Goal: Information Seeking & Learning: Check status

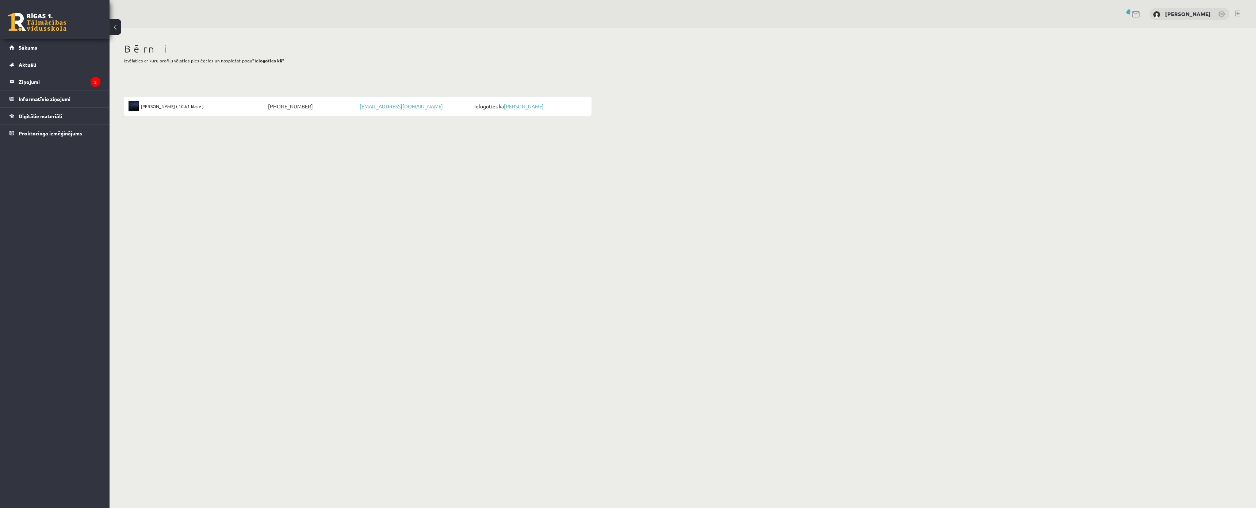
click at [165, 105] on span "[PERSON_NAME] ( 10.b1 klase )" at bounding box center [172, 106] width 63 height 10
click at [64, 83] on legend "Ziņojumi 2" at bounding box center [60, 81] width 82 height 17
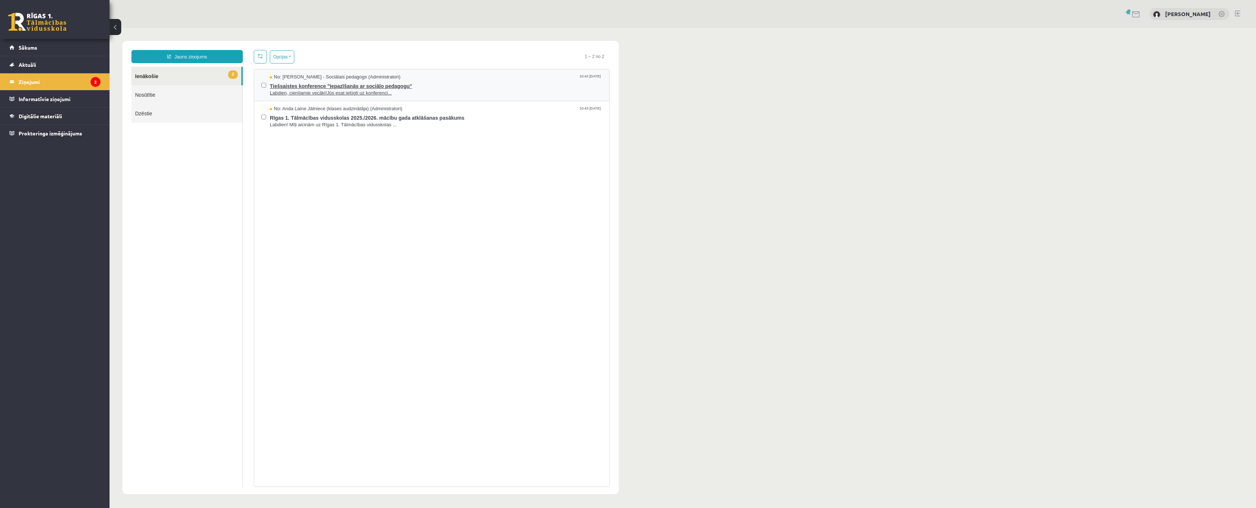
click at [301, 88] on span "Tiešsaistes konference "Iepazīšanās ar sociālo pedagogu"" at bounding box center [436, 85] width 332 height 9
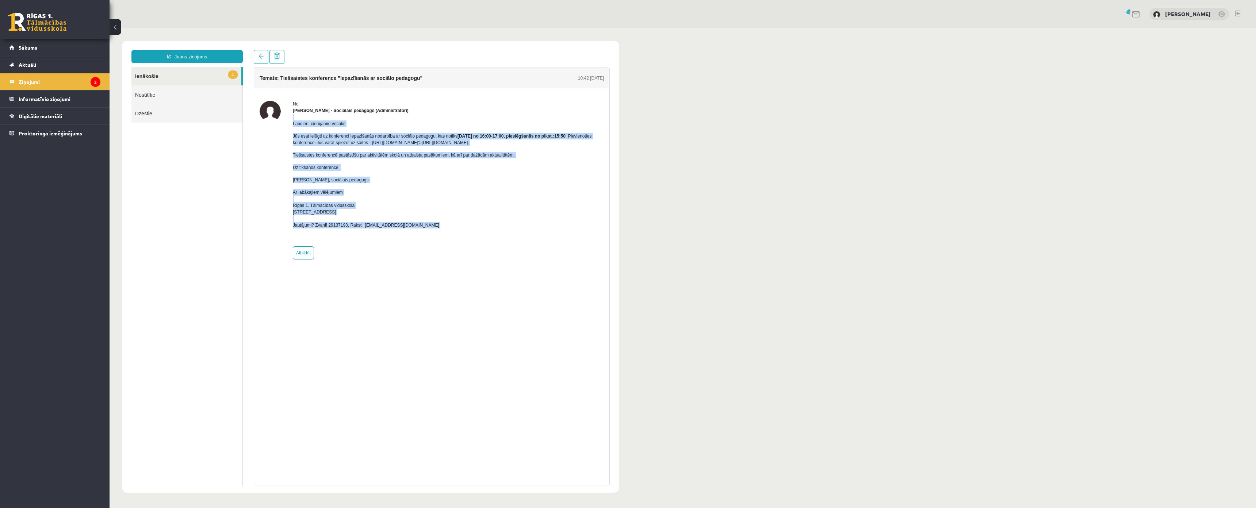
drag, startPoint x: 290, startPoint y: 118, endPoint x: 450, endPoint y: 229, distance: 194.3
click at [450, 229] on div "No: Dagnija Gaubšteina - Sociālais pedagogs (Administratori) Labdien, cienījami…" at bounding box center [432, 180] width 344 height 159
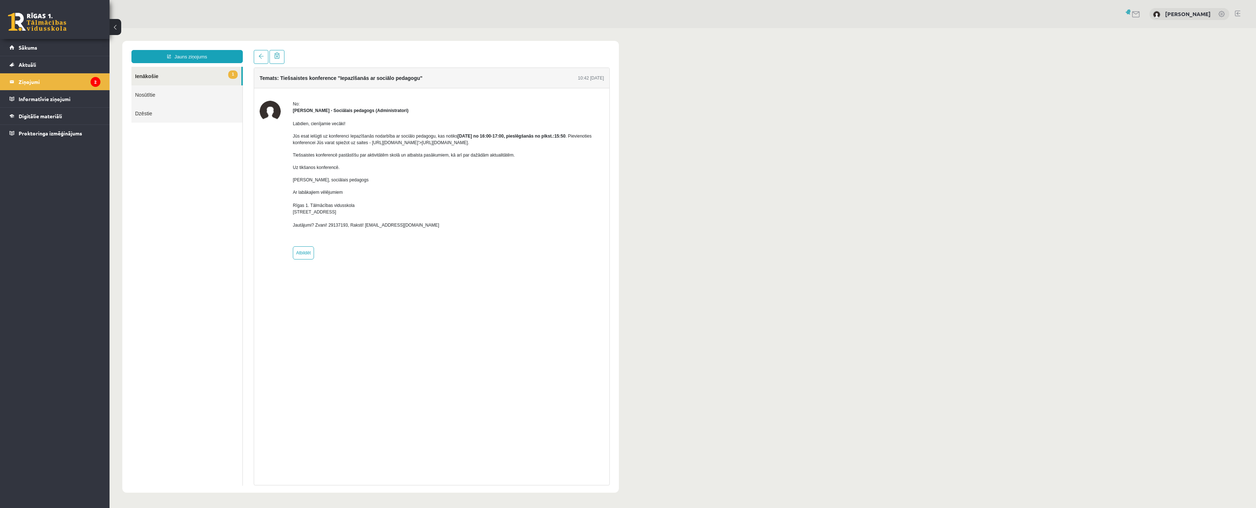
click at [417, 274] on div "Temats: Tiešsaistes konference "Iepazīšanās ar sociālo pedagogu" 10:42 03/09/20…" at bounding box center [432, 277] width 356 height 418
click at [161, 80] on link "1 Ienākošie" at bounding box center [186, 76] width 110 height 19
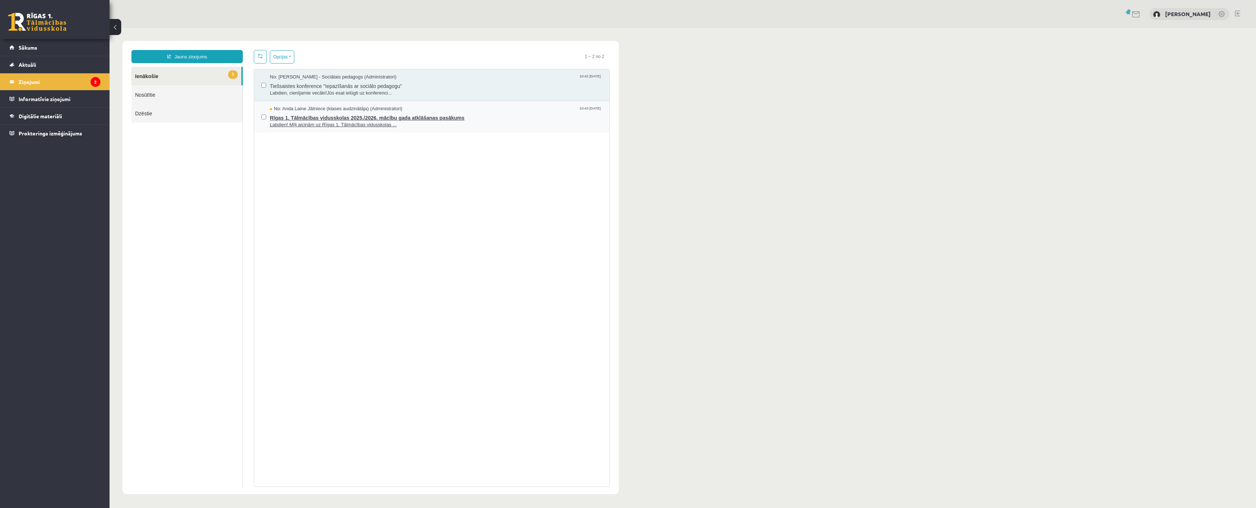
click at [344, 114] on span "Rīgas 1. Tālmācības vidusskolas 2025./2026. mācību gada atklāšanas pasākums" at bounding box center [436, 116] width 332 height 9
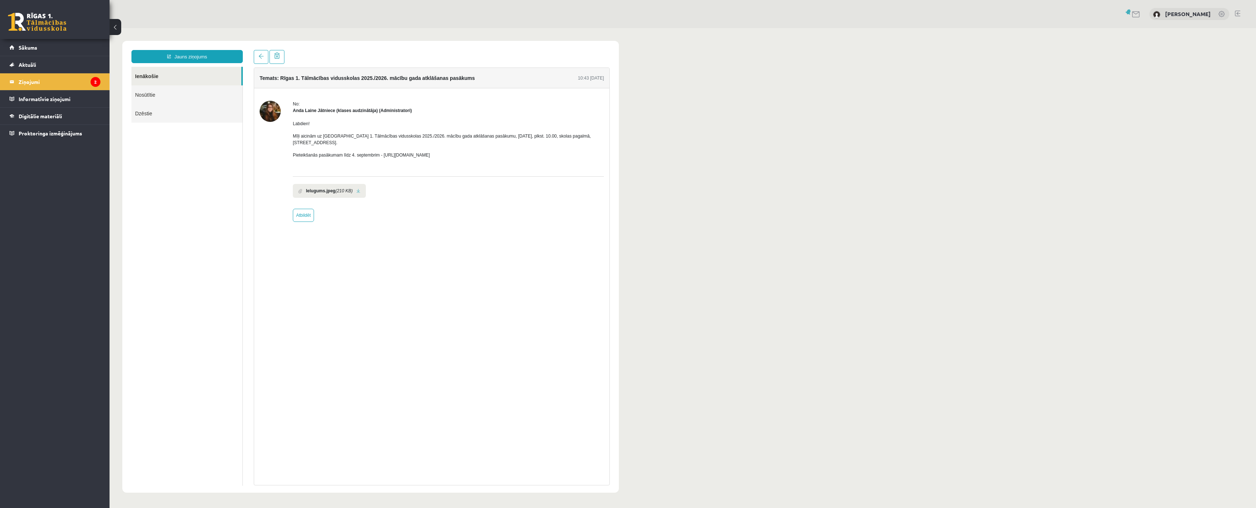
drag, startPoint x: 291, startPoint y: 125, endPoint x: 488, endPoint y: 151, distance: 198.5
click at [488, 151] on div "No: Anda Laine Jātniece (klases audzinātāja) (Administratori) Labdien! Mīļi aic…" at bounding box center [432, 161] width 344 height 121
click at [501, 196] on div "No: Anda Laine Jātniece (klases audzinātāja) (Administratori) Labdien! Mīļi aic…" at bounding box center [448, 161] width 311 height 121
click at [61, 85] on legend "Ziņojumi 2" at bounding box center [60, 81] width 82 height 17
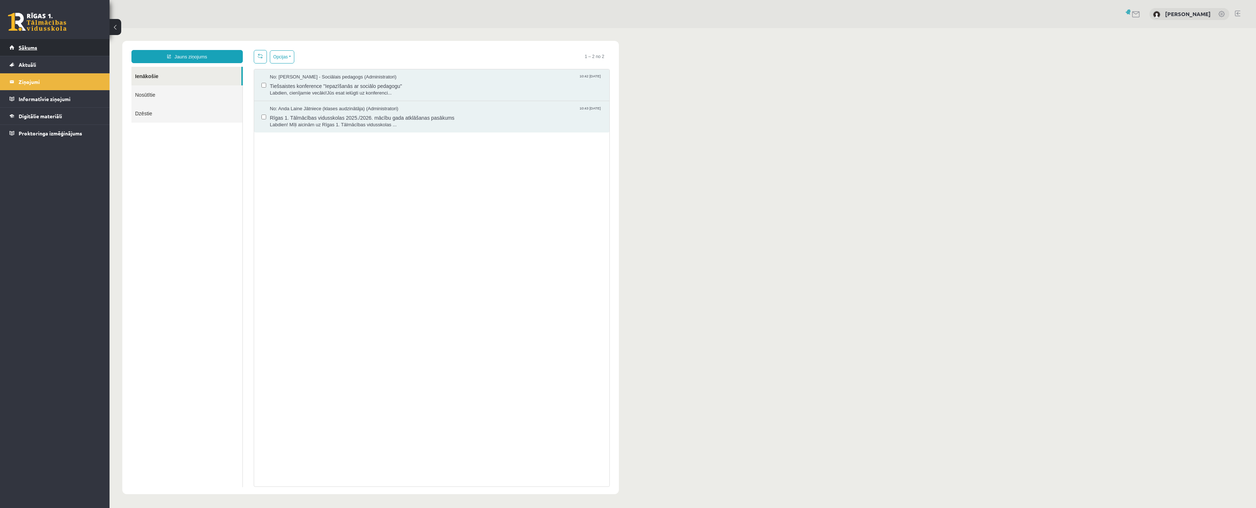
click at [54, 46] on link "Sākums" at bounding box center [54, 47] width 91 height 17
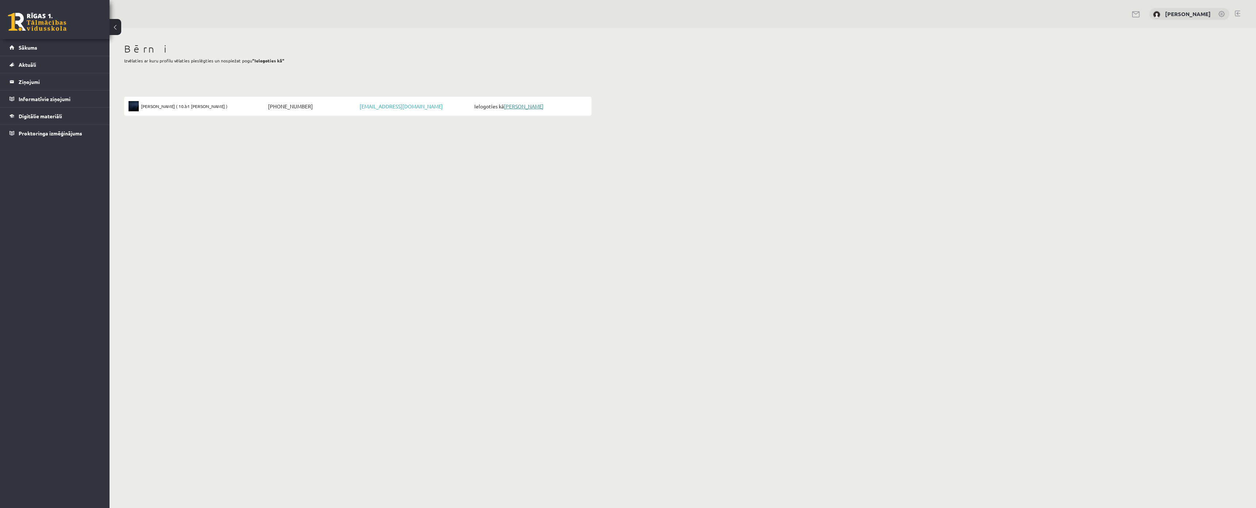
click at [530, 108] on link "[PERSON_NAME]" at bounding box center [524, 106] width 40 height 7
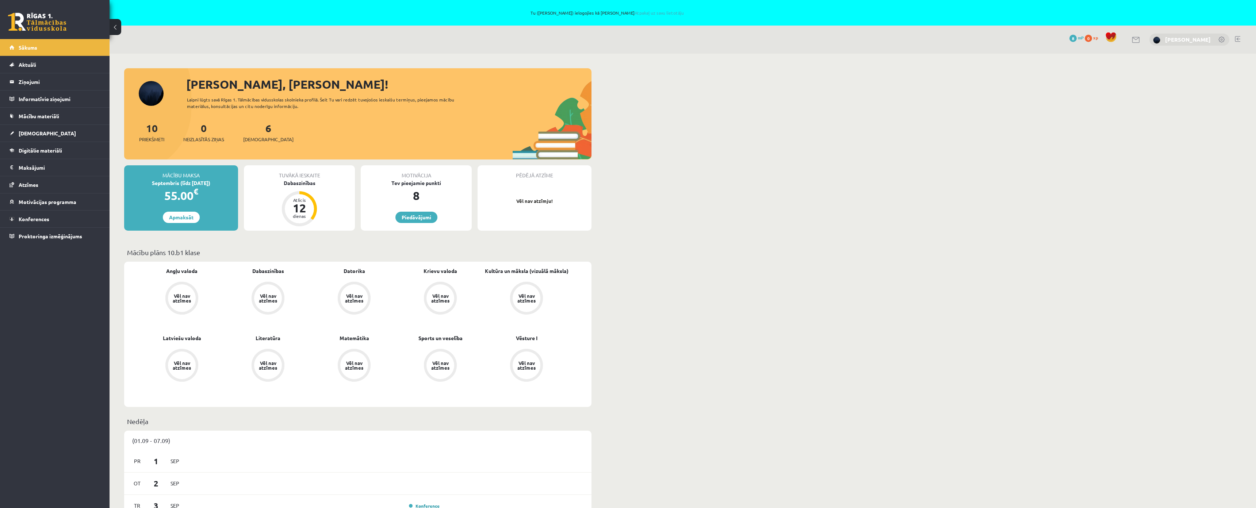
click at [1198, 38] on link "[PERSON_NAME]" at bounding box center [1188, 39] width 46 height 7
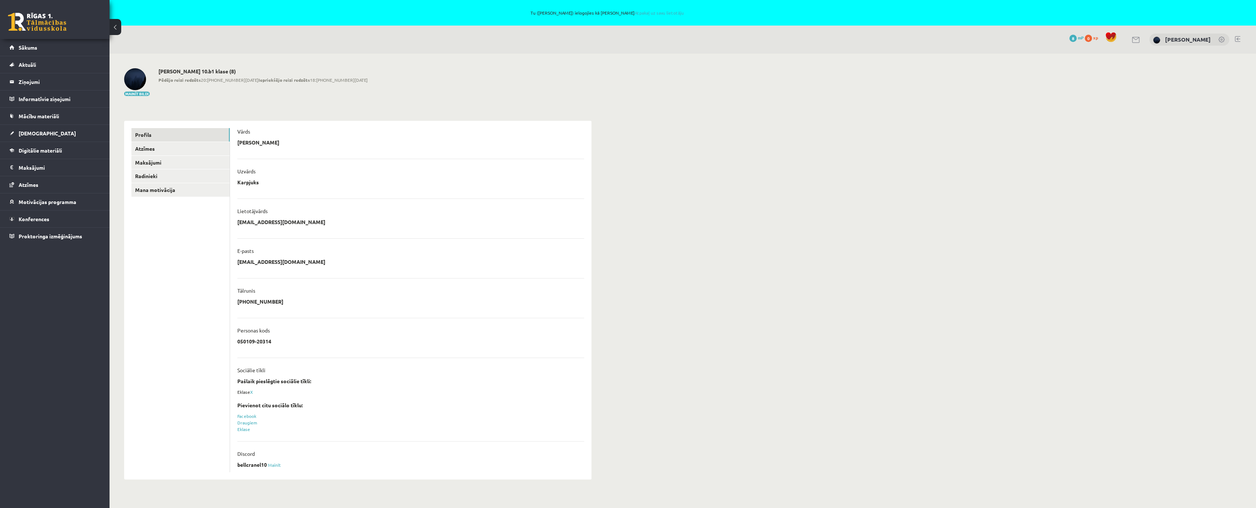
scroll to position [30, 0]
click at [251, 389] on div "Eklase X" at bounding box center [410, 392] width 347 height 7
click at [254, 389] on div "Eklase X" at bounding box center [410, 392] width 347 height 7
click at [252, 389] on link "X" at bounding box center [251, 392] width 3 height 6
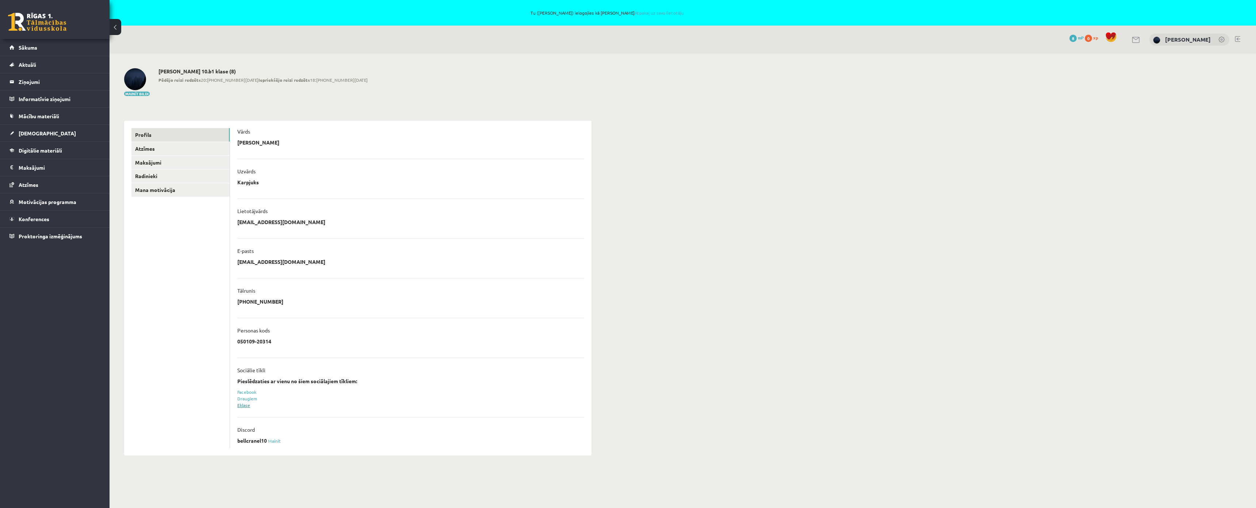
click at [248, 404] on link "Eklase" at bounding box center [243, 405] width 13 height 6
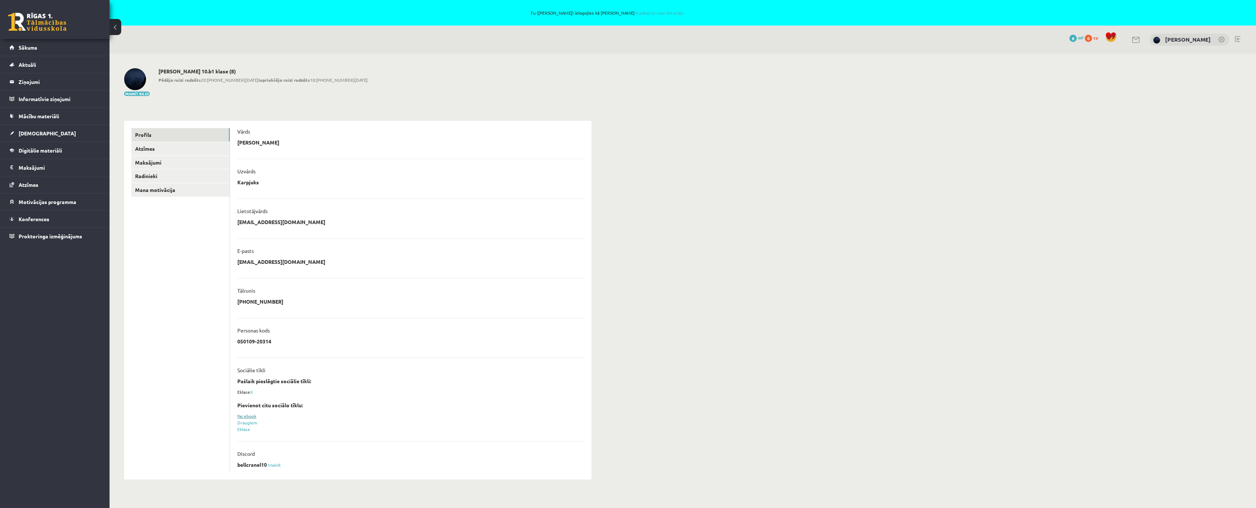
scroll to position [30, 0]
click at [246, 413] on link "Facebook" at bounding box center [246, 416] width 19 height 6
click at [1231, 35] on div "0 Dāvanas 8 mP 0 xp [PERSON_NAME]" at bounding box center [683, 40] width 1147 height 28
click at [1235, 40] on link at bounding box center [1237, 39] width 5 height 6
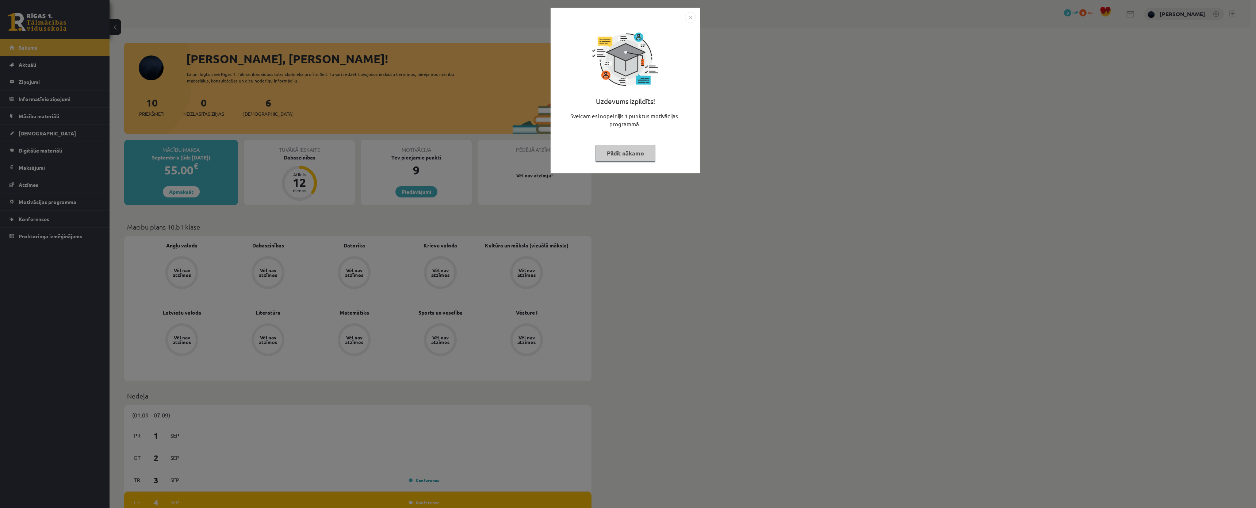
click at [630, 144] on div "Uzdevums izpildīts! Sveicam esi nopelnījis 1 punktus motivācijas programmā Pild…" at bounding box center [625, 96] width 141 height 146
click at [632, 153] on button "Pildīt nākamo" at bounding box center [626, 153] width 60 height 17
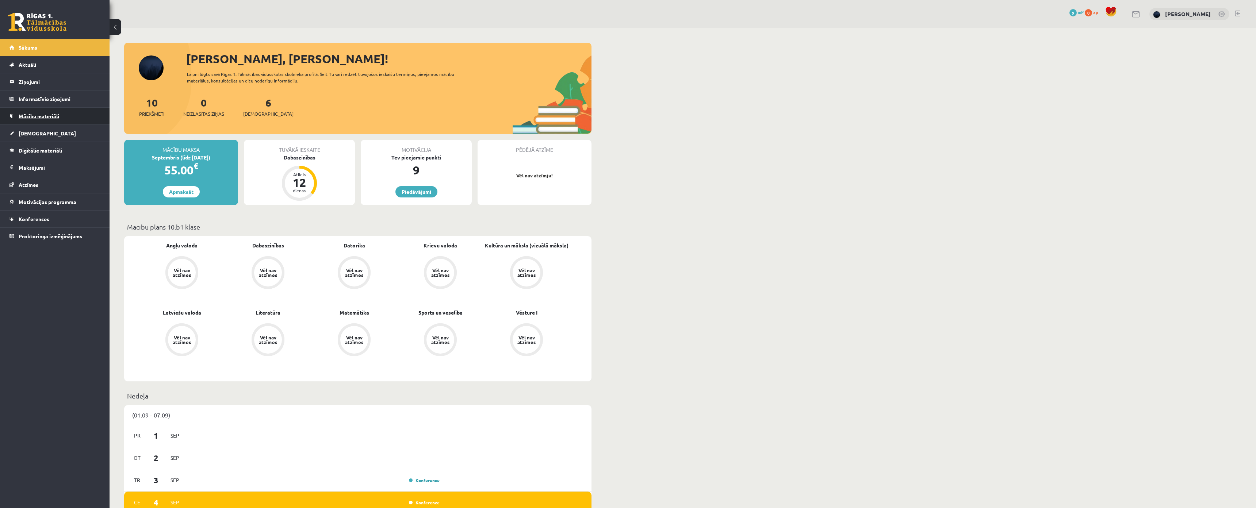
click at [33, 115] on span "Mācību materiāli" at bounding box center [39, 116] width 41 height 7
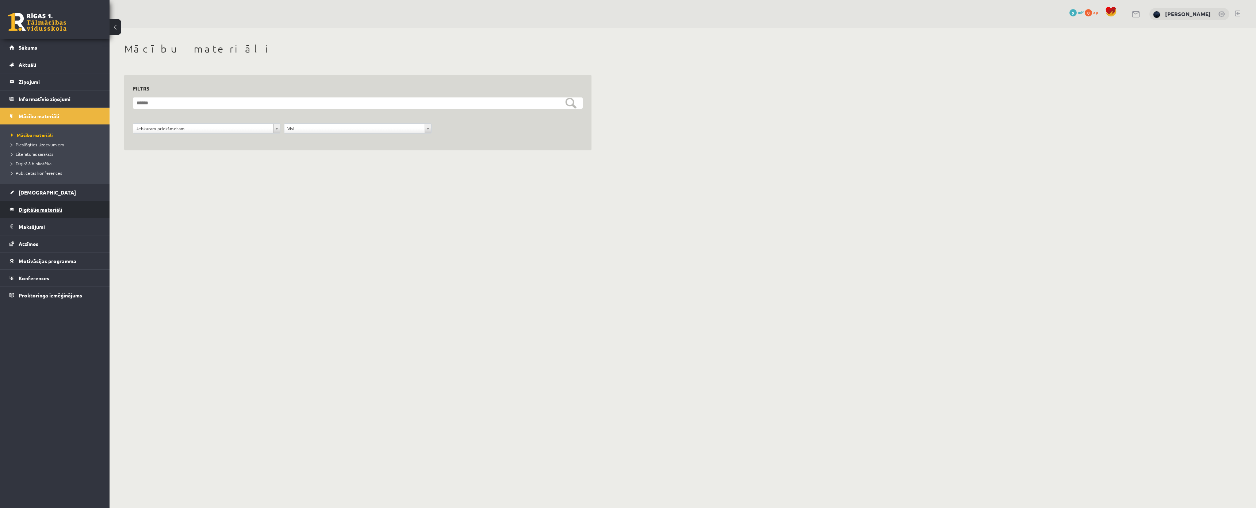
click at [41, 206] on link "Digitālie materiāli" at bounding box center [54, 209] width 91 height 17
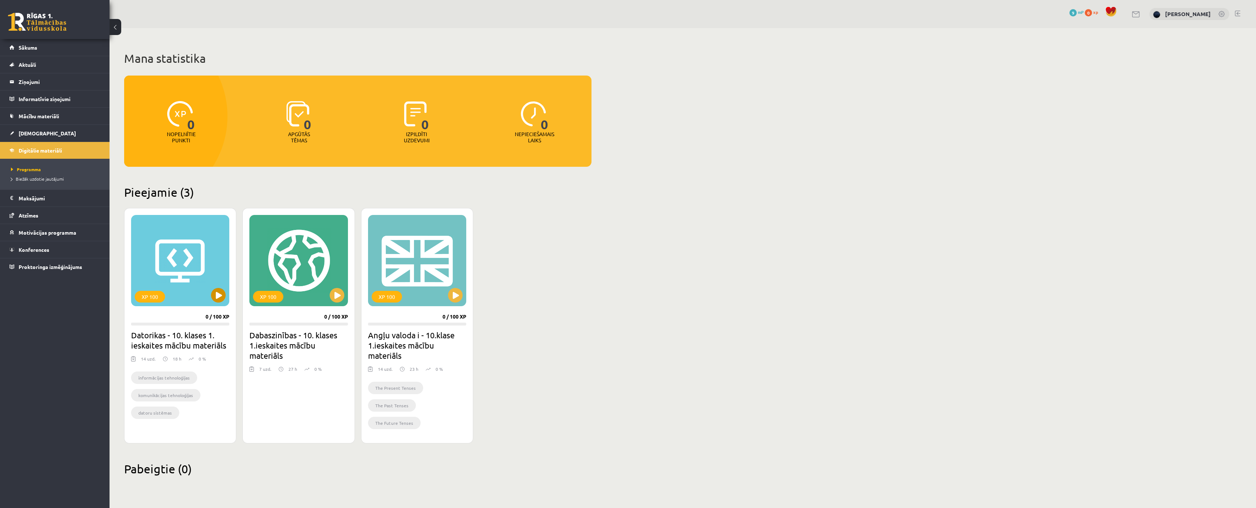
scroll to position [35, 0]
click at [215, 288] on button at bounding box center [218, 295] width 15 height 15
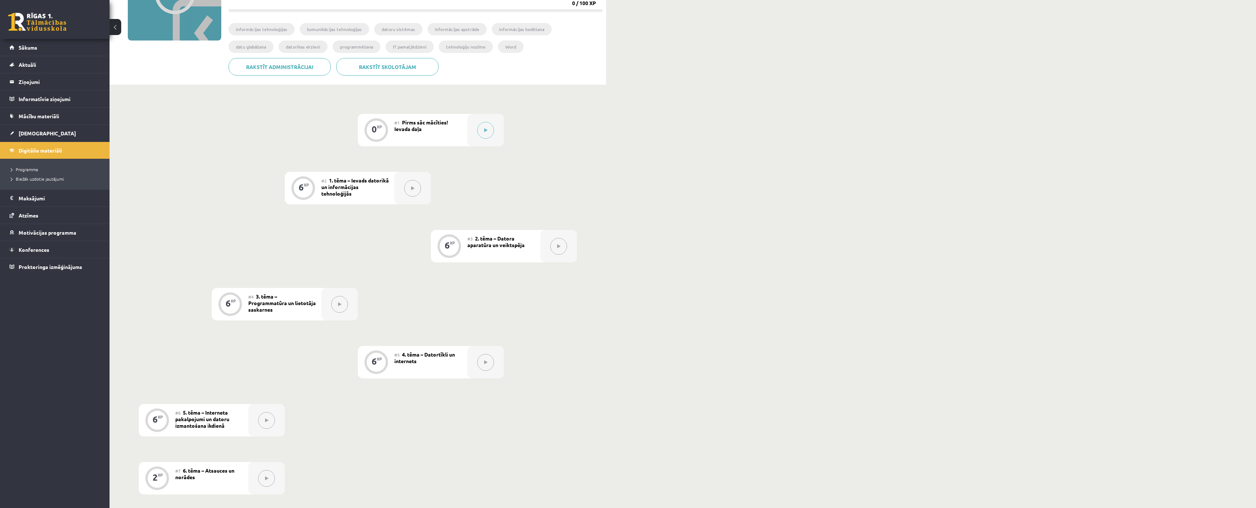
scroll to position [110, 0]
drag, startPoint x: 369, startPoint y: 131, endPoint x: 424, endPoint y: 127, distance: 55.3
click at [424, 127] on div "0 XP #1 Pirms sāc mācīties! Ievada daļa" at bounding box center [431, 129] width 146 height 33
click at [379, 163] on div "0 XP #1 Pirms sāc mācīties! Ievada daļa 6 XP #2 1. tēma – Ievads datorikā un in…" at bounding box center [358, 506] width 438 height 787
drag, startPoint x: 298, startPoint y: 180, endPoint x: 420, endPoint y: 192, distance: 121.9
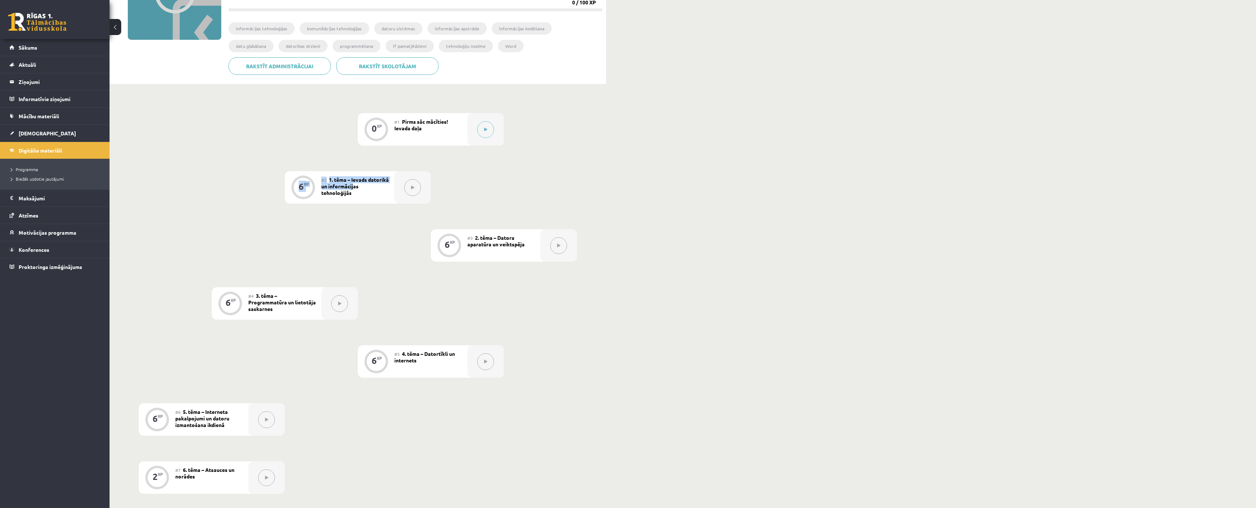
click at [381, 188] on div "6 XP #2 1. tēma – Ievads datorikā un informācijas tehnoloģijās" at bounding box center [358, 187] width 146 height 33
click at [401, 187] on div at bounding box center [412, 187] width 37 height 33
click at [396, 171] on div "0 XP #1 Pirms sāc mācīties! Ievada daļa 6 XP #2 1. tēma – Ievads datorikā un in…" at bounding box center [358, 506] width 438 height 787
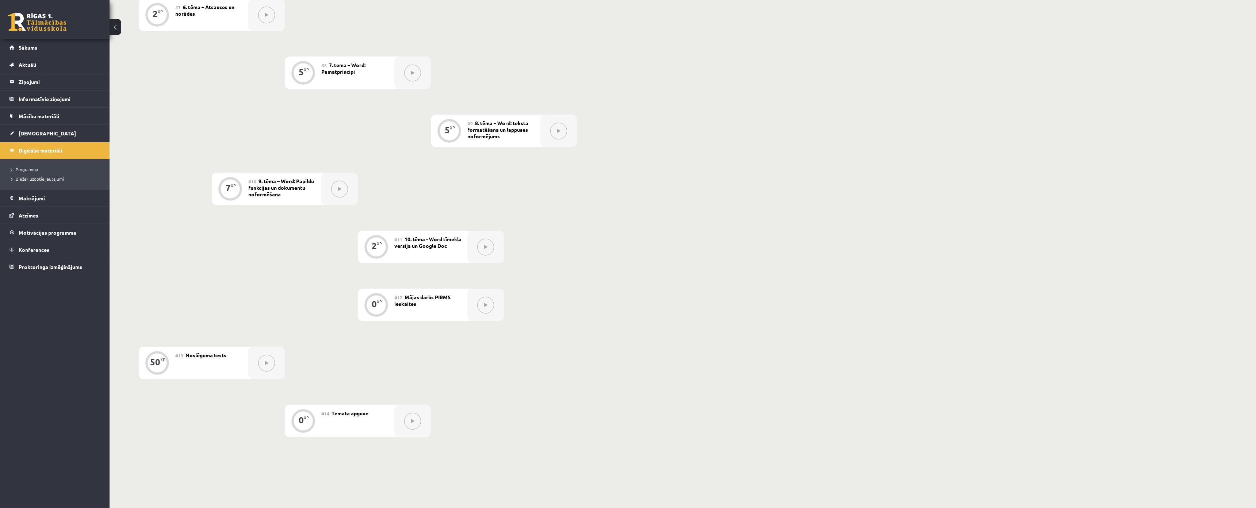
scroll to position [674, 0]
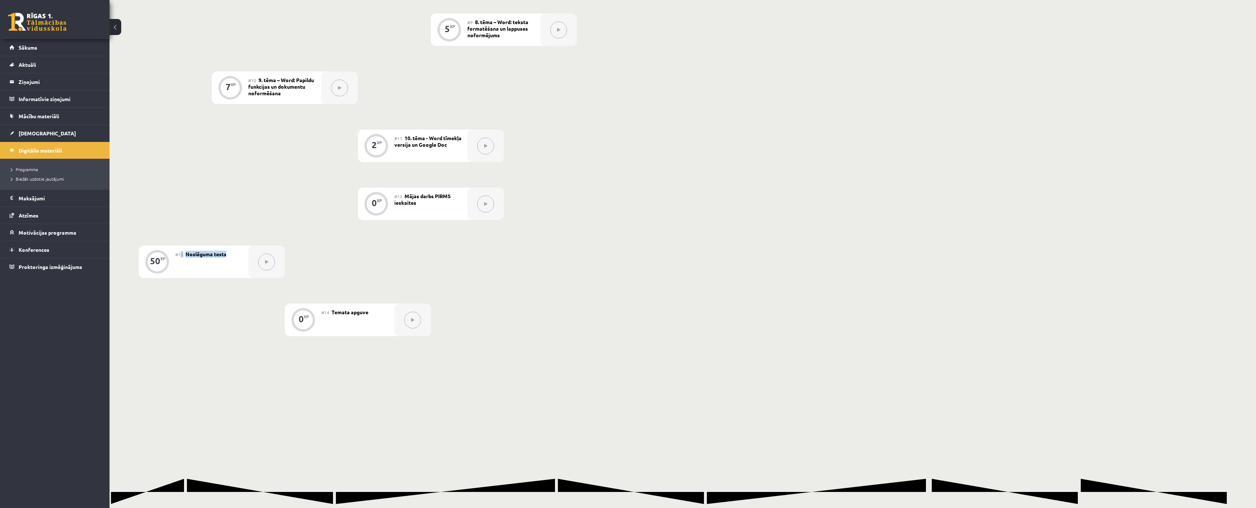
drag, startPoint x: 182, startPoint y: 256, endPoint x: 270, endPoint y: 258, distance: 88.4
click at [270, 258] on div "50 XP #13 Noslēguma tests" at bounding box center [212, 262] width 146 height 33
drag, startPoint x: 330, startPoint y: 315, endPoint x: 386, endPoint y: 315, distance: 55.9
click at [386, 315] on div "#14 Temata apguve" at bounding box center [357, 320] width 73 height 33
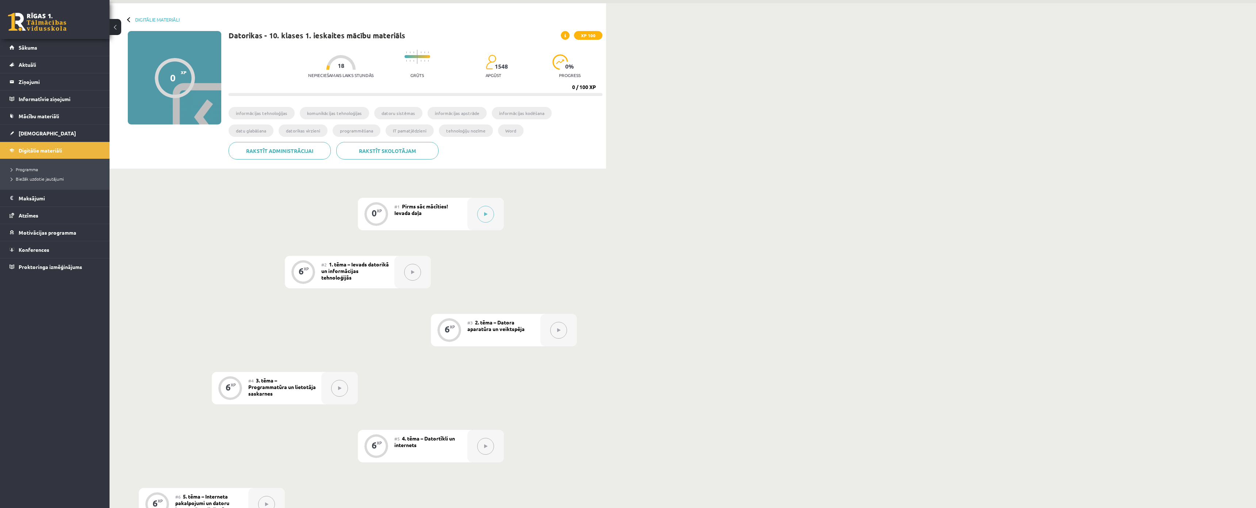
scroll to position [0, 0]
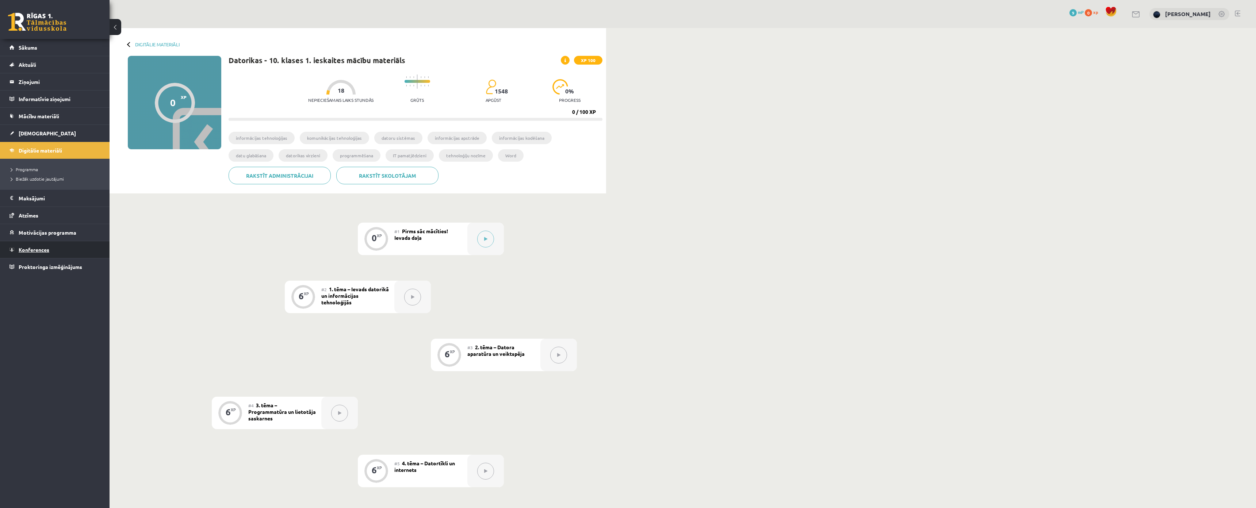
click at [41, 248] on span "Konferences" at bounding box center [34, 250] width 31 height 7
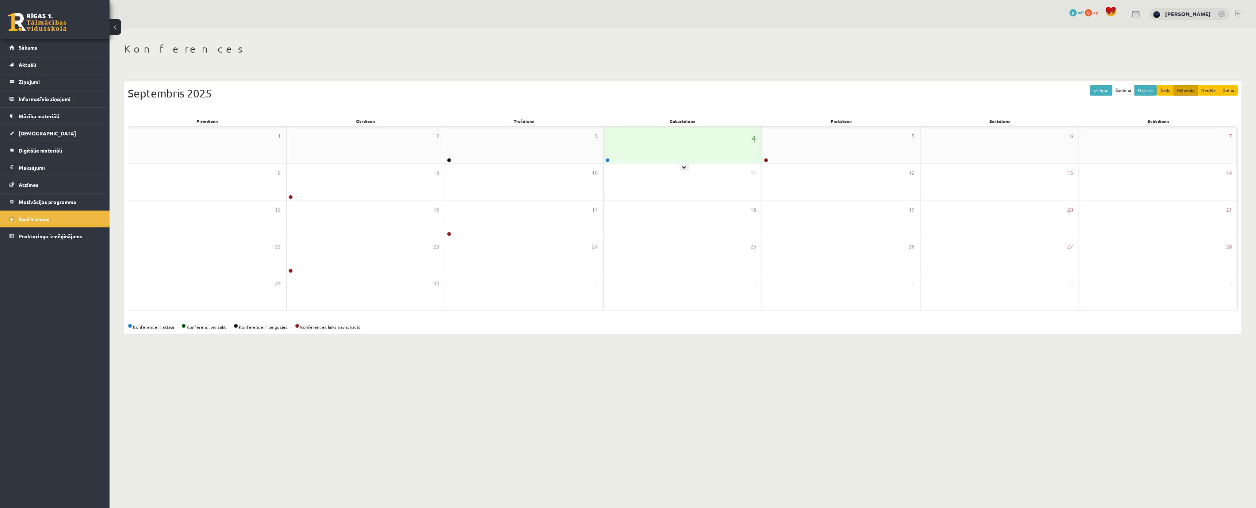
click at [705, 144] on div "4" at bounding box center [683, 145] width 158 height 37
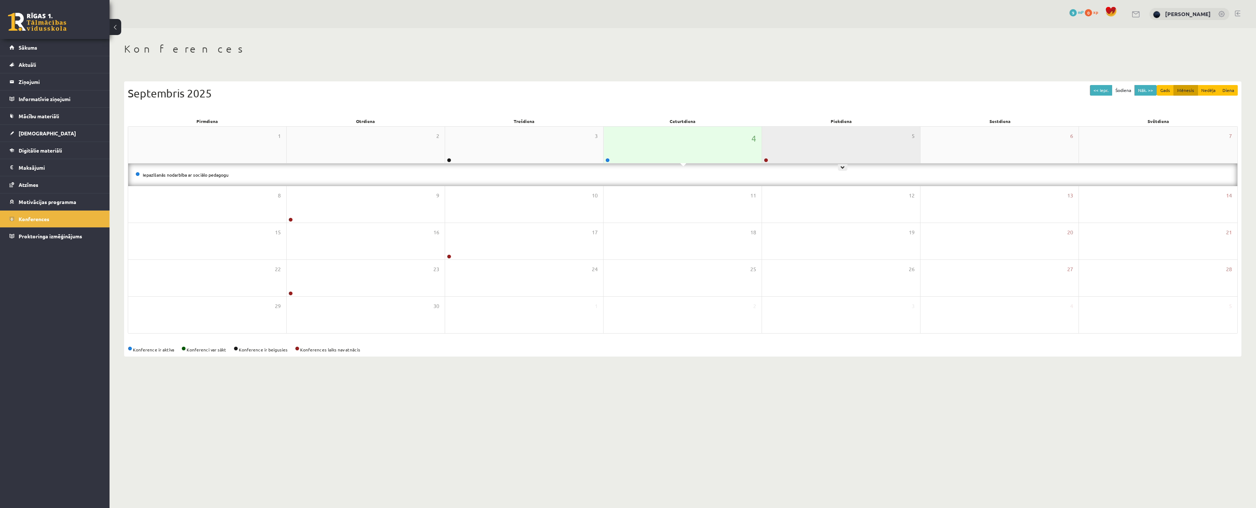
click at [791, 137] on div "5" at bounding box center [841, 145] width 158 height 37
click at [805, 149] on div "5" at bounding box center [841, 145] width 158 height 37
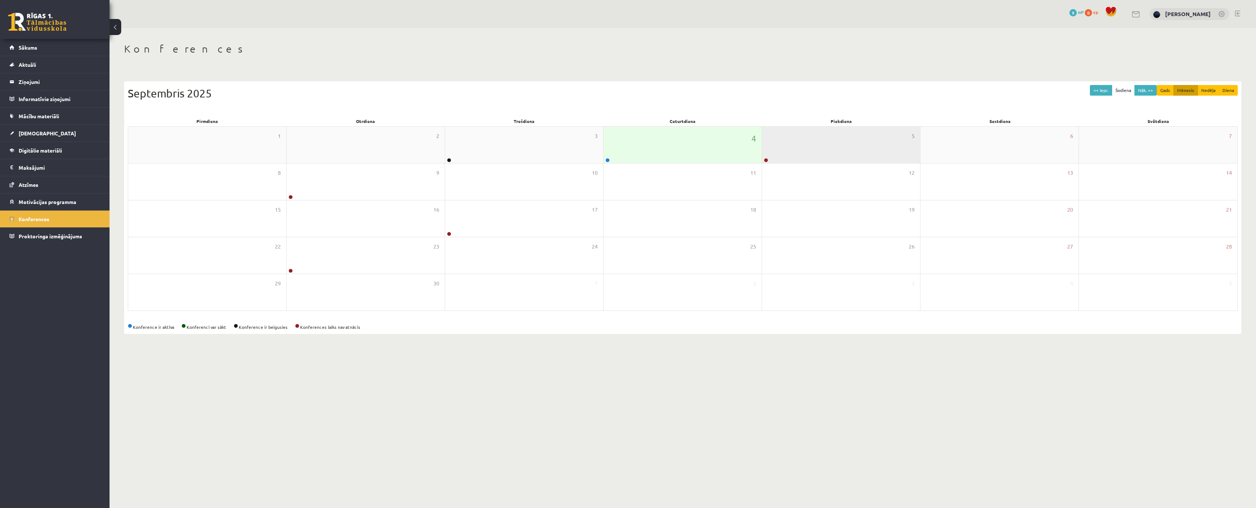
click at [845, 152] on div "5" at bounding box center [841, 145] width 158 height 37
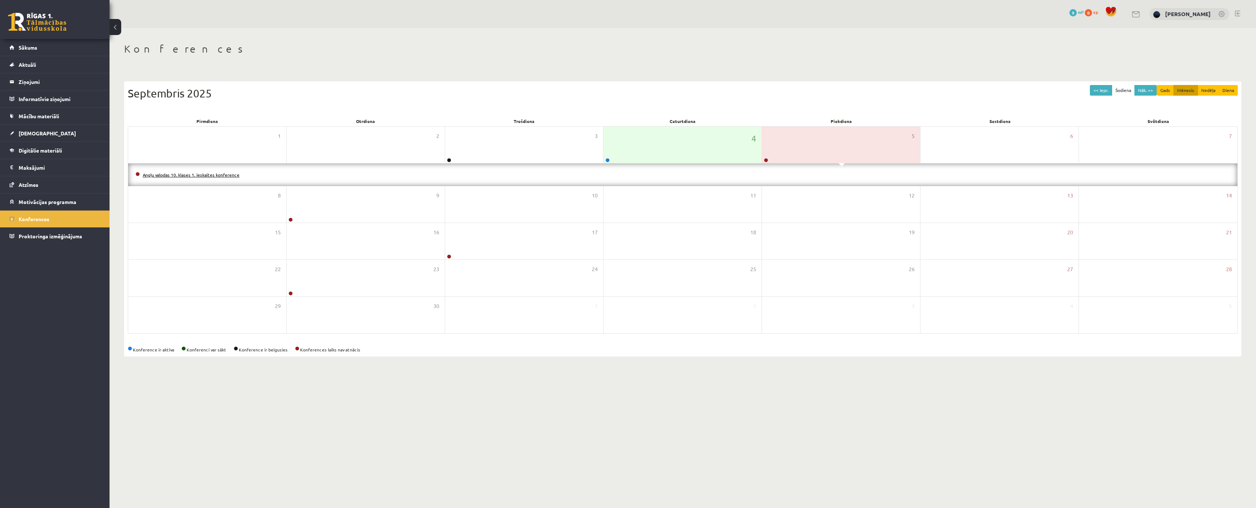
click at [219, 175] on link "Angļu valodas 10. klases 1. ieskaites konference" at bounding box center [191, 175] width 97 height 6
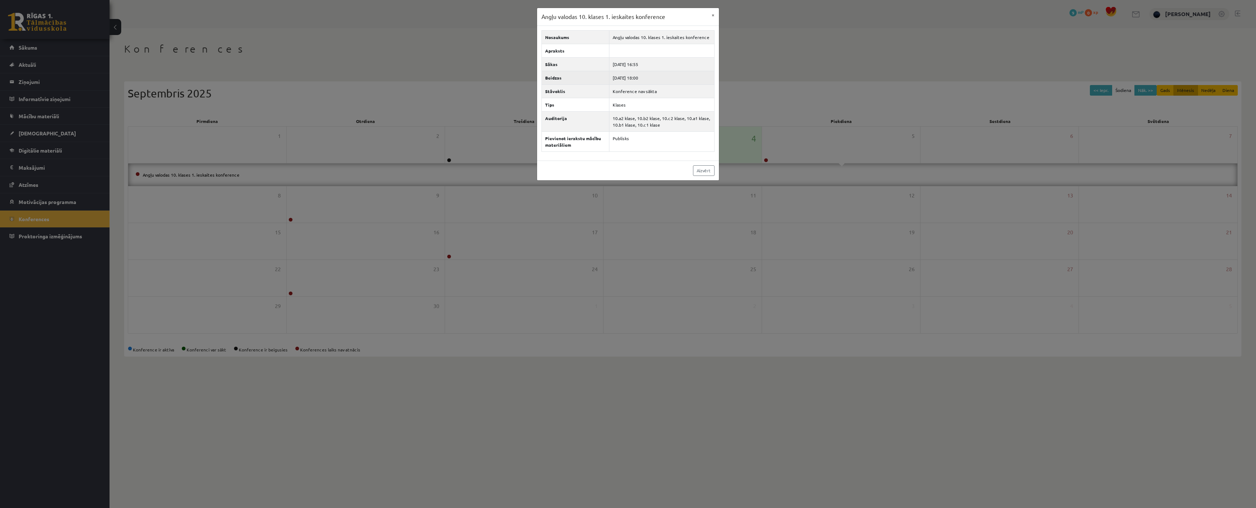
drag, startPoint x: 766, startPoint y: 95, endPoint x: 645, endPoint y: 83, distance: 120.7
click at [645, 83] on div "Angļu valodas 10. klases 1. ieskaites konference × Nosaukums Angļu valodas 10. …" at bounding box center [628, 254] width 1256 height 508
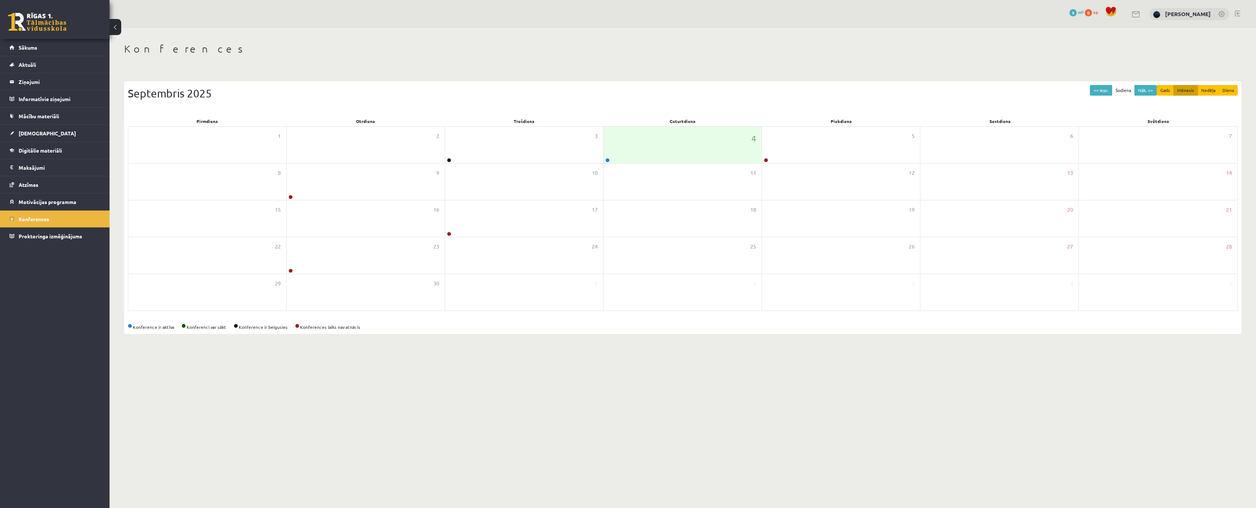
click at [810, 85] on div "Septembris 2025" at bounding box center [683, 93] width 1110 height 16
click at [676, 151] on div "4" at bounding box center [683, 145] width 158 height 37
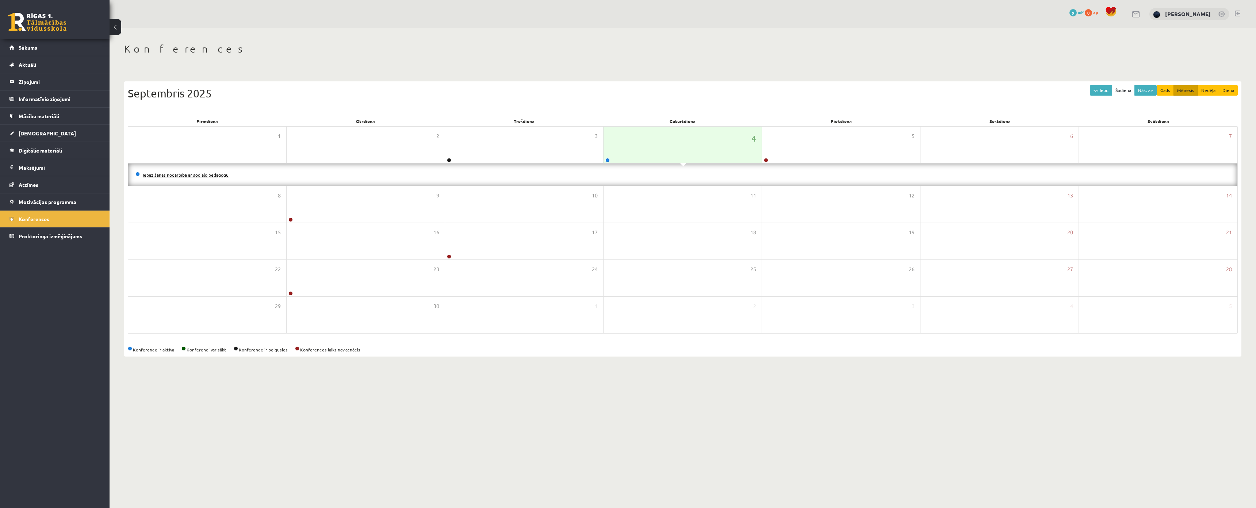
click at [218, 174] on link "Iepazīšanās nodarbība ar sociālo pedagogu" at bounding box center [186, 175] width 86 height 6
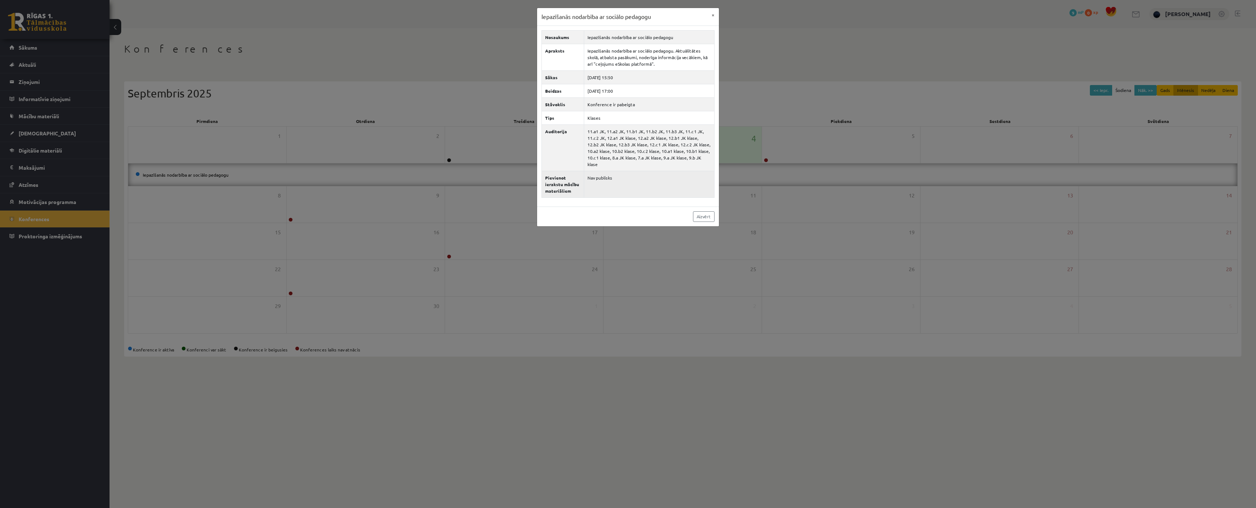
click at [605, 172] on td "Nav publisks" at bounding box center [649, 184] width 130 height 27
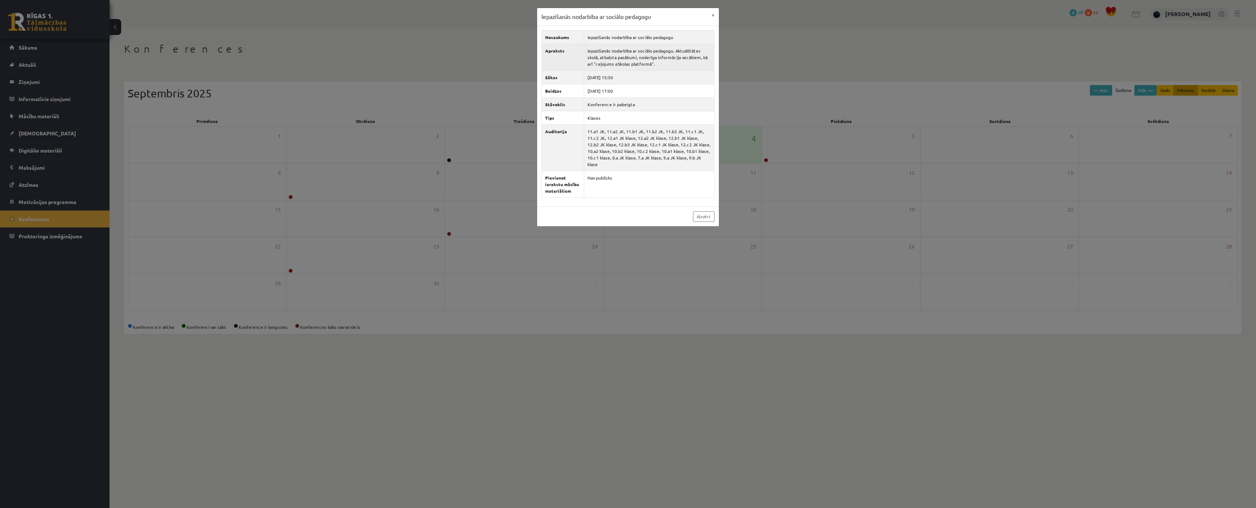
click at [607, 50] on td "Iepazīšanās nodarbība ar sociālo pedagogu. Aktuālitātes skolā, atbalsta pasākum…" at bounding box center [649, 57] width 130 height 27
click at [654, 148] on td "11.a1 JK, 11.a2 JK, 11.b1 JK, 11.b2 JK, 11.b3 JK, 11.c1 JK, 11.c2 JK, 12.a1 JK …" at bounding box center [649, 148] width 130 height 46
click at [708, 212] on link "Aizvērt" at bounding box center [704, 216] width 22 height 11
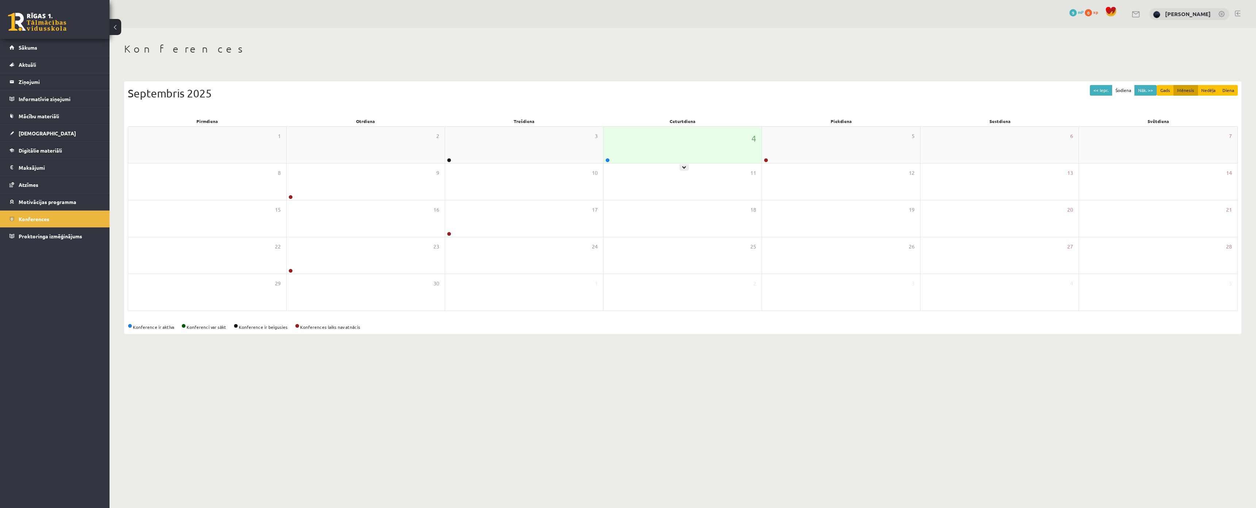
click at [682, 138] on div "4" at bounding box center [683, 145] width 158 height 37
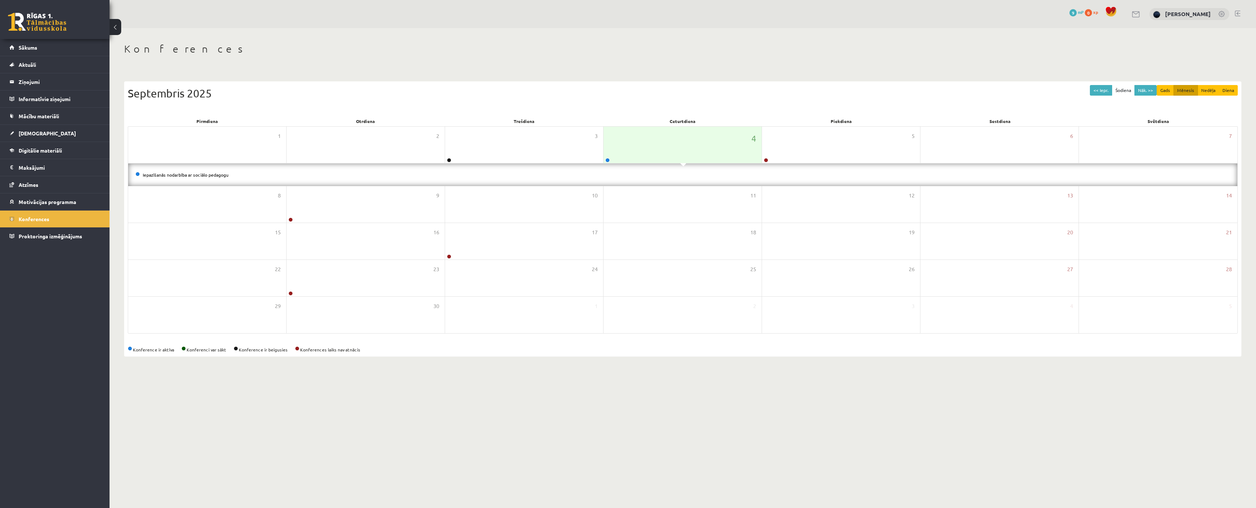
click at [199, 171] on li "Iepazīšanās nodarbība ar sociālo pedagogu" at bounding box center [682, 175] width 1095 height 8
click at [199, 177] on li "Iepazīšanās nodarbība ar sociālo pedagogu" at bounding box center [682, 175] width 1095 height 8
click at [199, 177] on link "Iepazīšanās nodarbība ar sociālo pedagogu" at bounding box center [186, 175] width 86 height 6
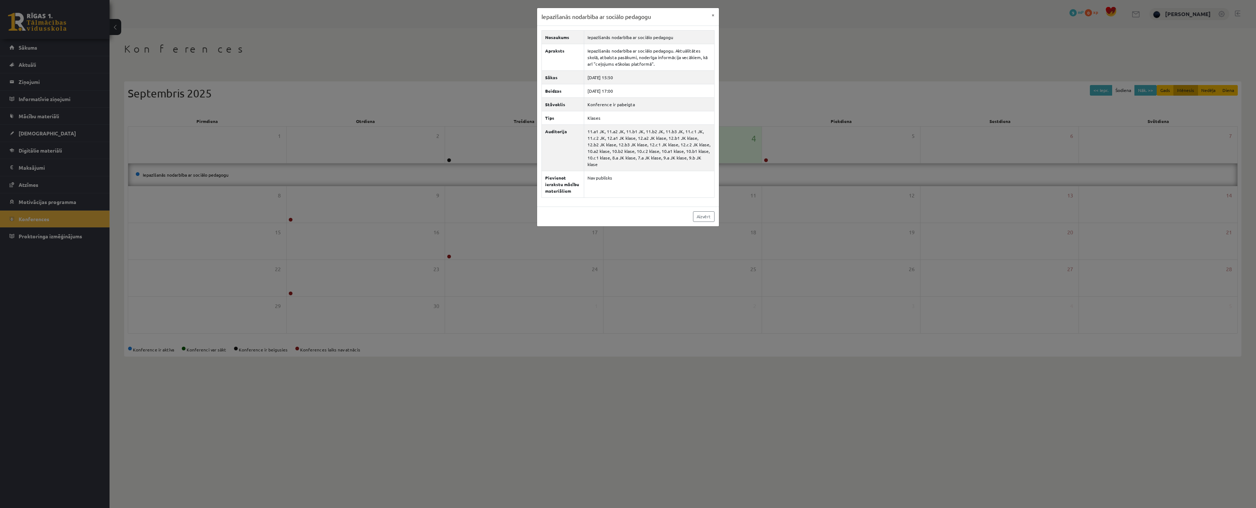
click at [212, 52] on div "Iepazīšanās nodarbība ar sociālo pedagogu × Nosaukums Iepazīšanās nodarbība ar …" at bounding box center [628, 254] width 1256 height 508
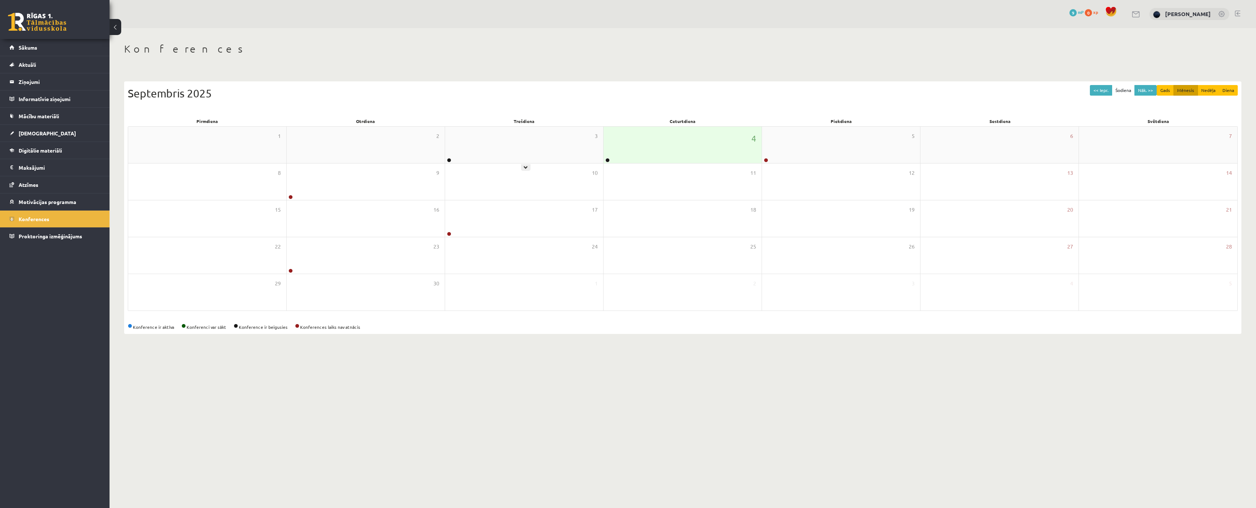
click at [654, 138] on div "4" at bounding box center [683, 145] width 158 height 37
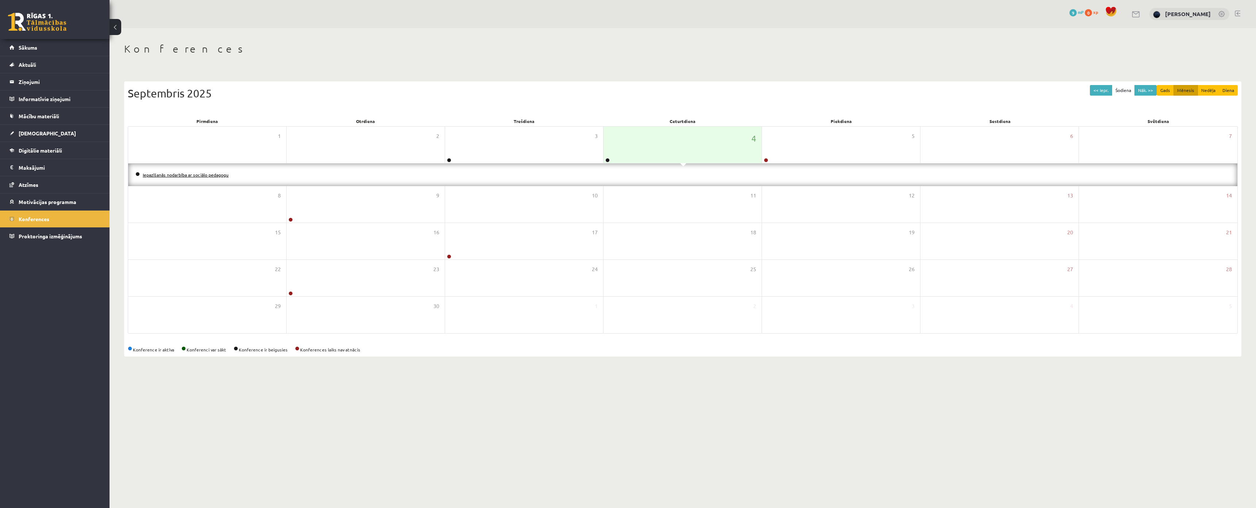
click at [183, 176] on link "Iepazīšanās nodarbība ar sociālo pedagogu" at bounding box center [186, 175] width 86 height 6
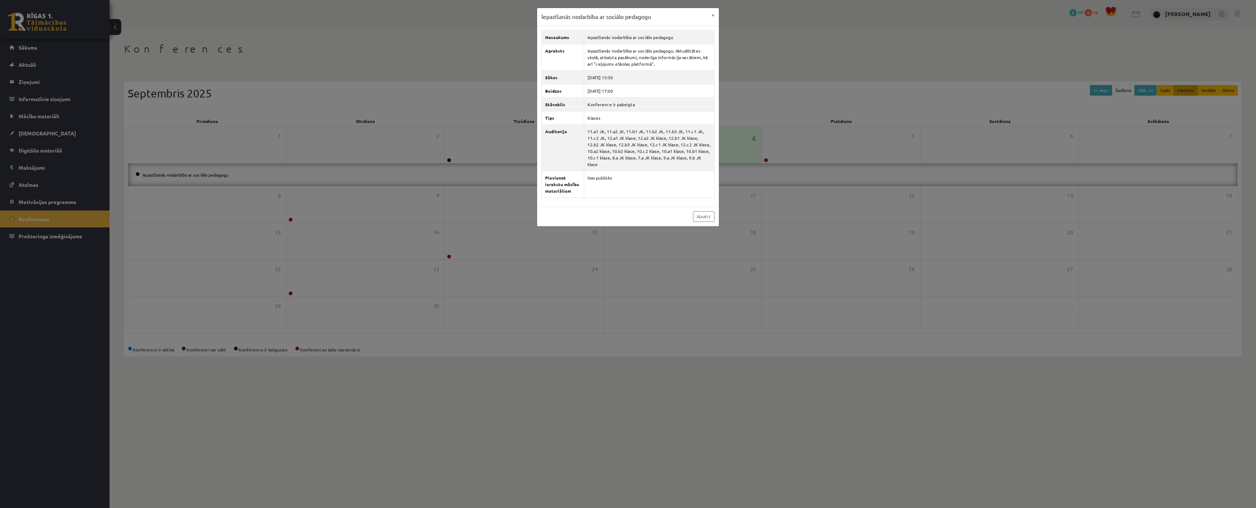
click at [795, 127] on div "Iepazīšanās nodarbība ar sociālo pedagogu × Nosaukums Iepazīšanās nodarbība ar …" at bounding box center [628, 254] width 1256 height 508
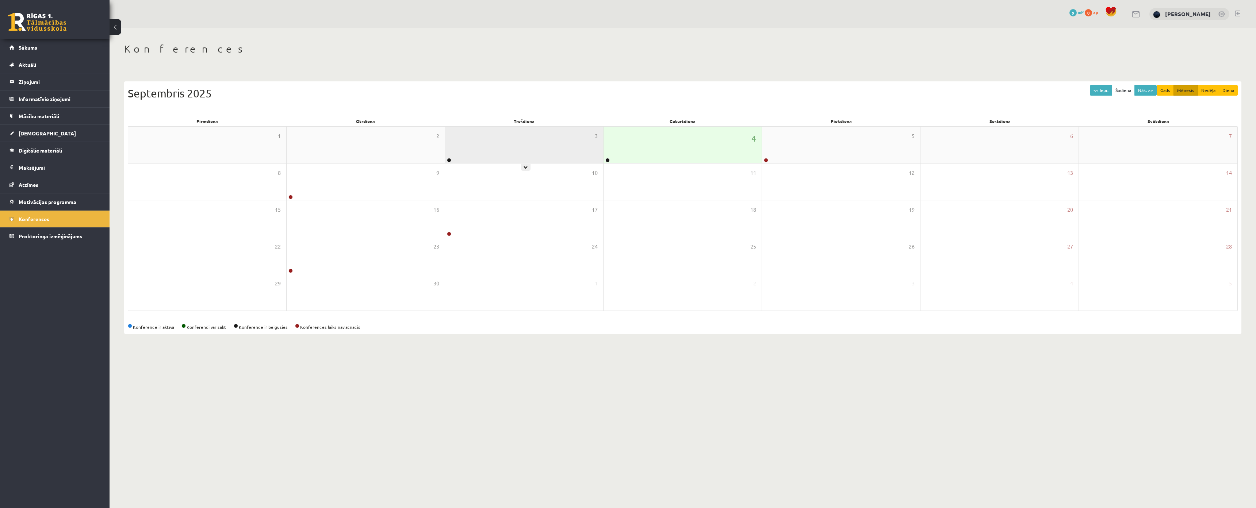
click at [551, 144] on div "3" at bounding box center [524, 145] width 158 height 37
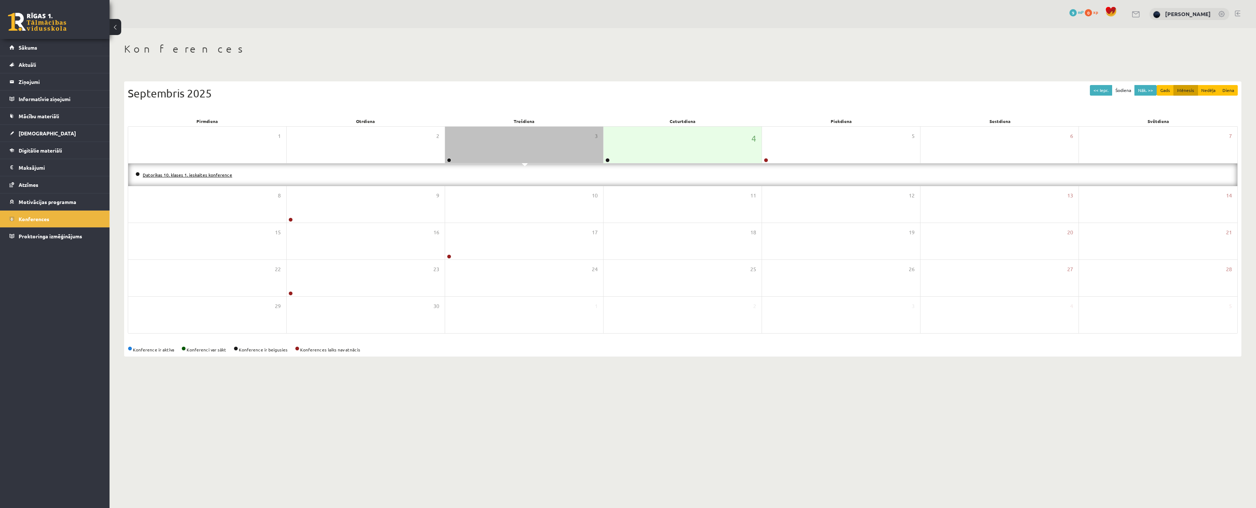
click at [216, 176] on link "Datorikas 10. klases 1. ieskaites konference" at bounding box center [187, 175] width 89 height 6
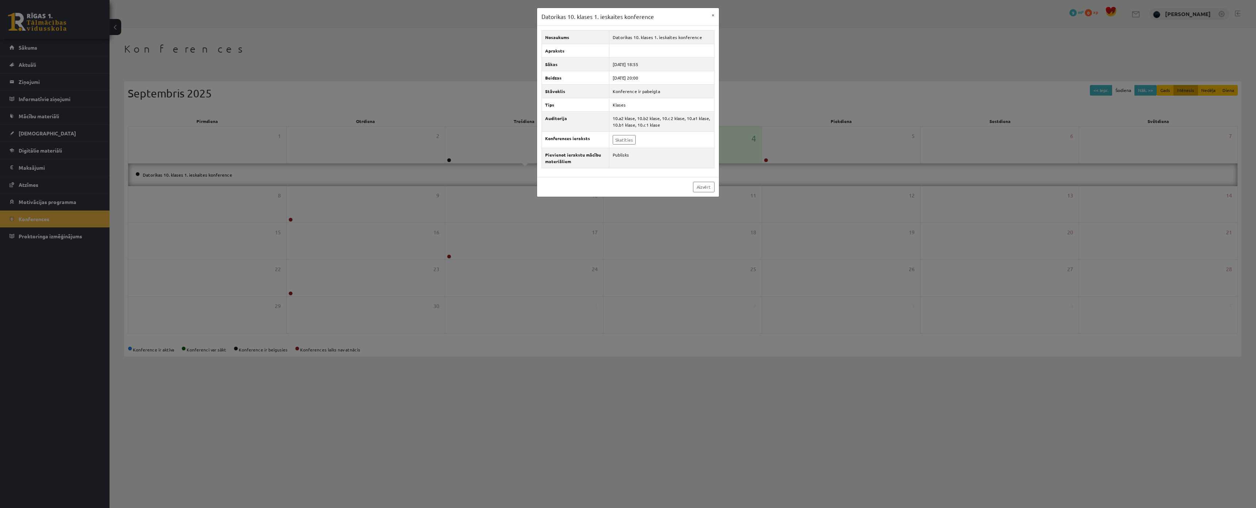
click at [398, 163] on div "Datorikas 10. klases 1. ieskaites konference × Nosaukums Datorikas 10. klases 1…" at bounding box center [628, 254] width 1256 height 508
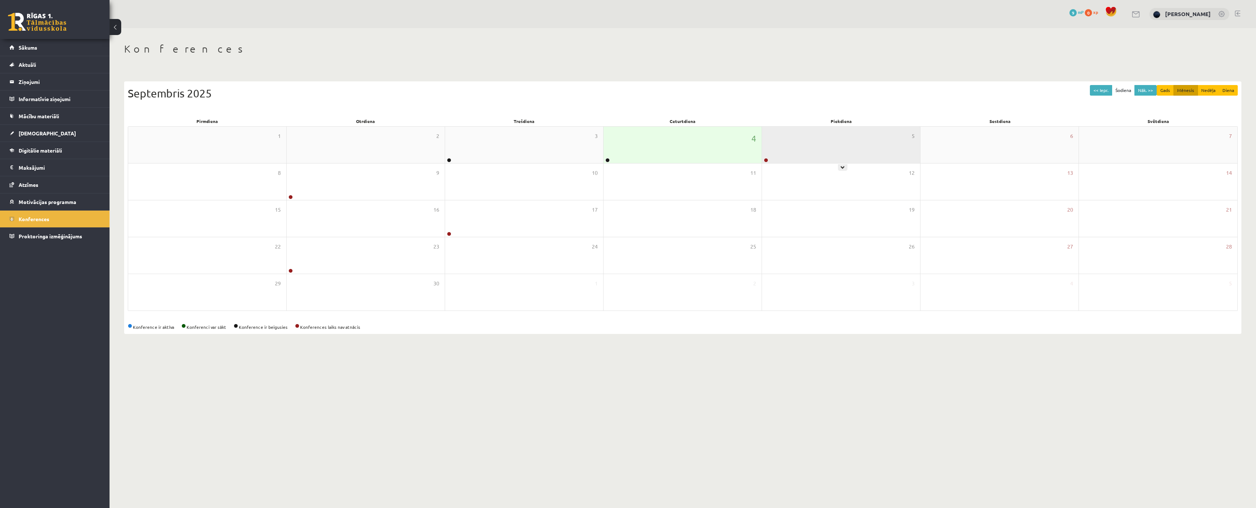
click at [843, 138] on div "5" at bounding box center [841, 145] width 158 height 37
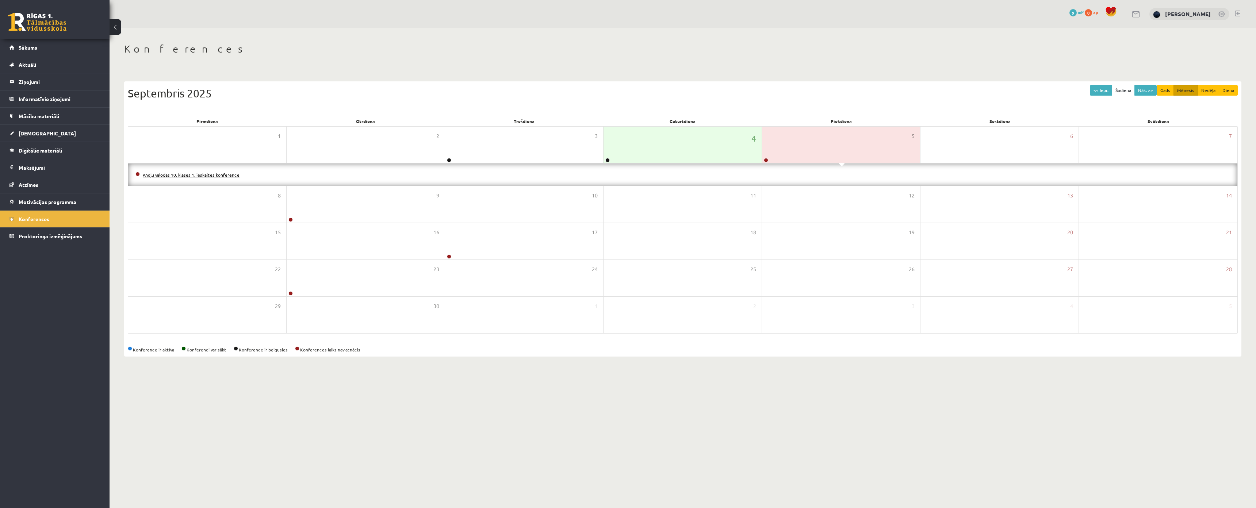
click at [181, 173] on link "Angļu valodas 10. klases 1. ieskaites konference" at bounding box center [191, 175] width 97 height 6
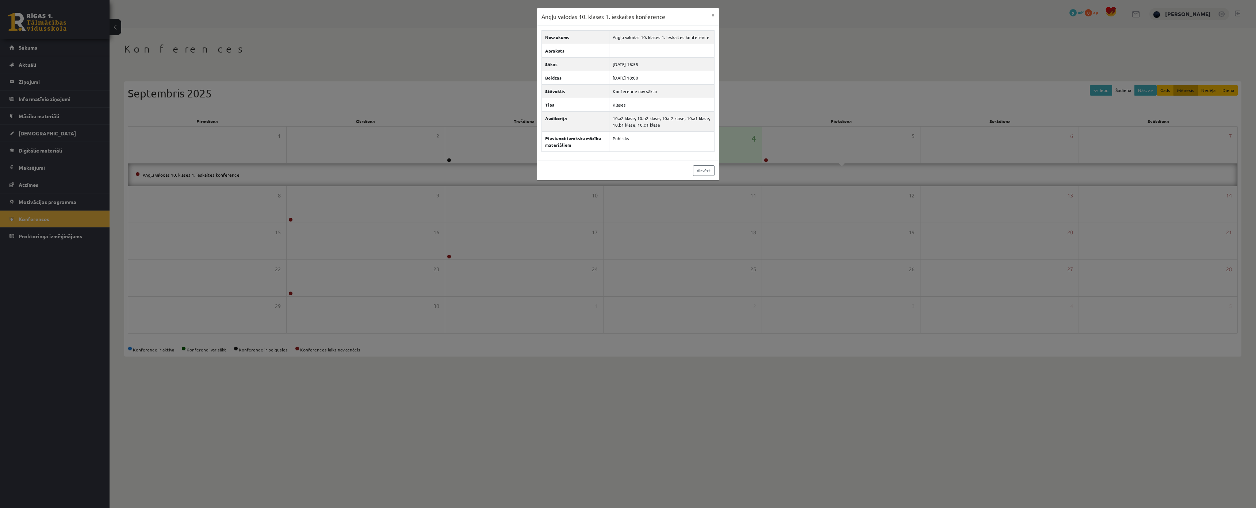
click at [301, 138] on div "Angļu valodas 10. klases 1. ieskaites konference × Nosaukums Angļu valodas 10. …" at bounding box center [628, 254] width 1256 height 508
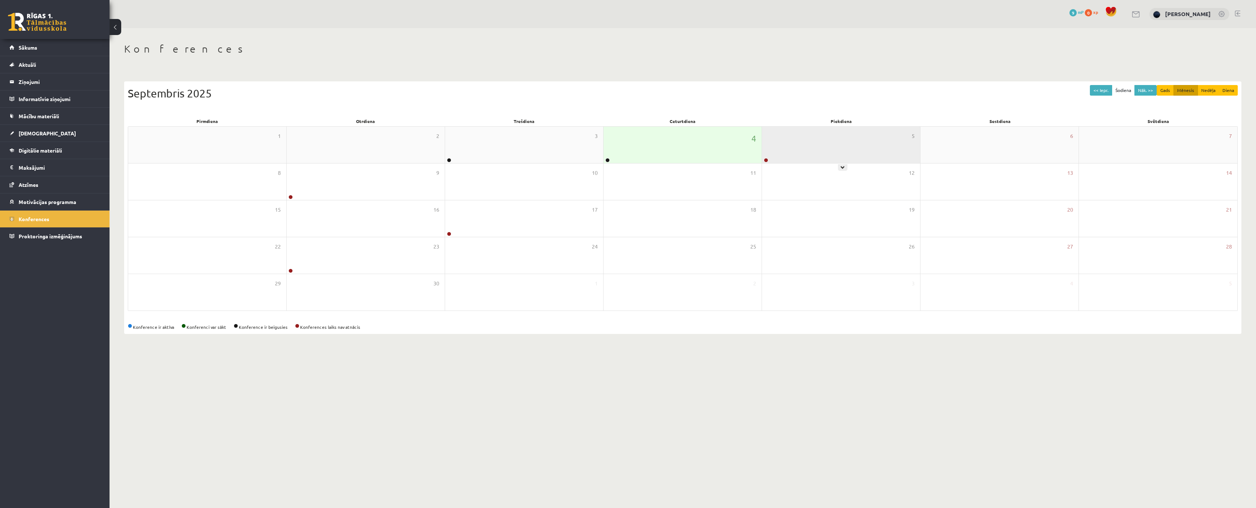
click at [784, 148] on div "5" at bounding box center [841, 145] width 158 height 37
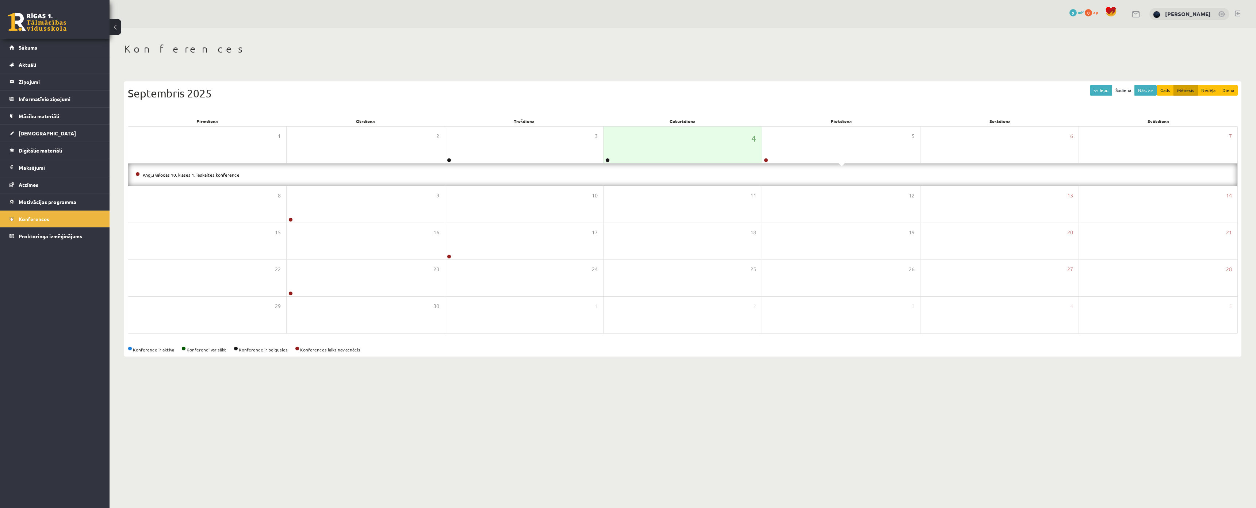
click at [218, 177] on li "Angļu valodas 10. klases 1. ieskaites konference" at bounding box center [682, 175] width 1095 height 8
click at [217, 173] on link "Angļu valodas 10. klases 1. ieskaites konference" at bounding box center [191, 175] width 97 height 6
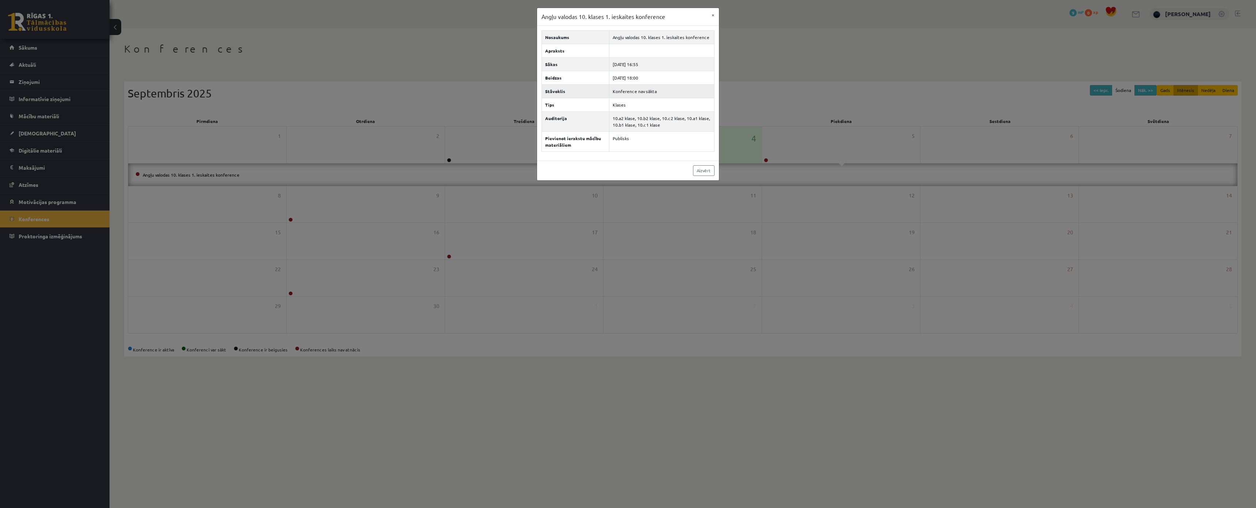
click at [629, 88] on td "Konference nav sākta" at bounding box center [661, 91] width 105 height 14
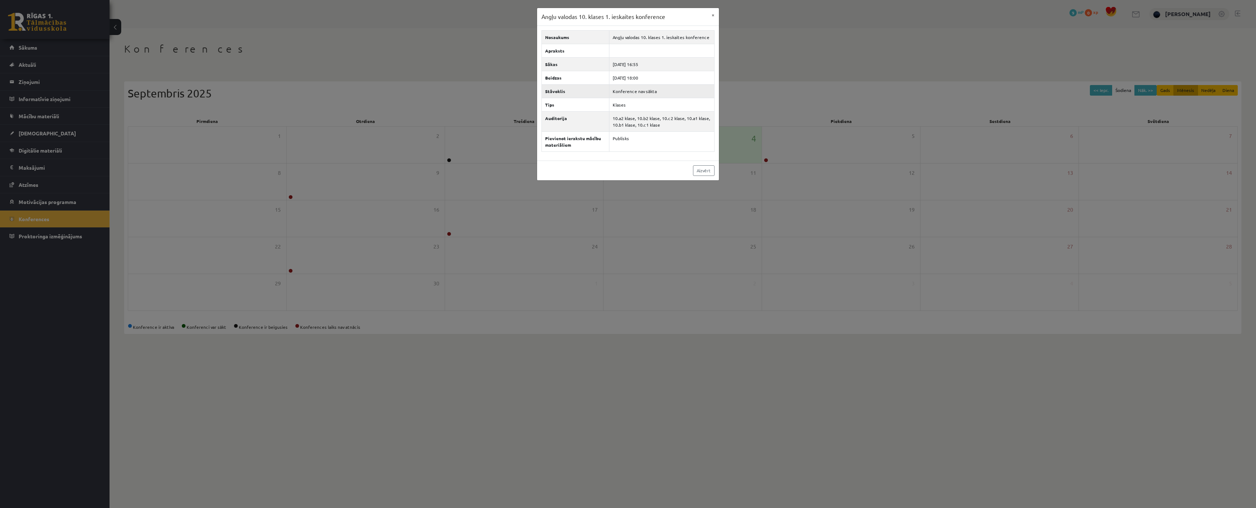
click at [634, 93] on td "Konference nav sākta" at bounding box center [661, 91] width 105 height 14
click at [843, 15] on div "Angļu valodas 10. klases 1. ieskaites konference × Nosaukums Angļu valodas 10. …" at bounding box center [628, 254] width 1256 height 508
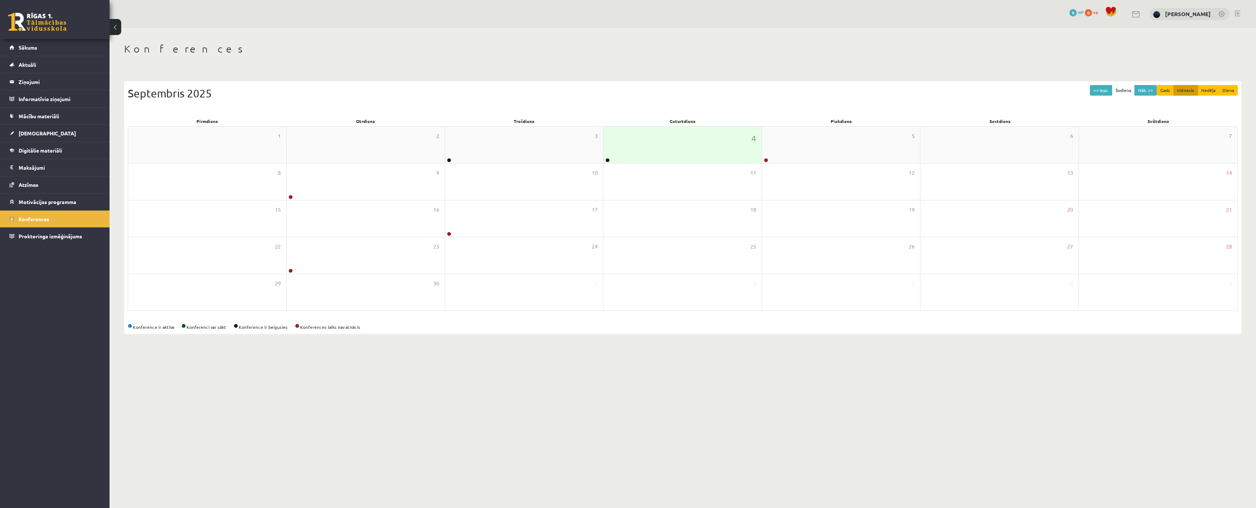
click at [710, 136] on div "4" at bounding box center [683, 145] width 158 height 37
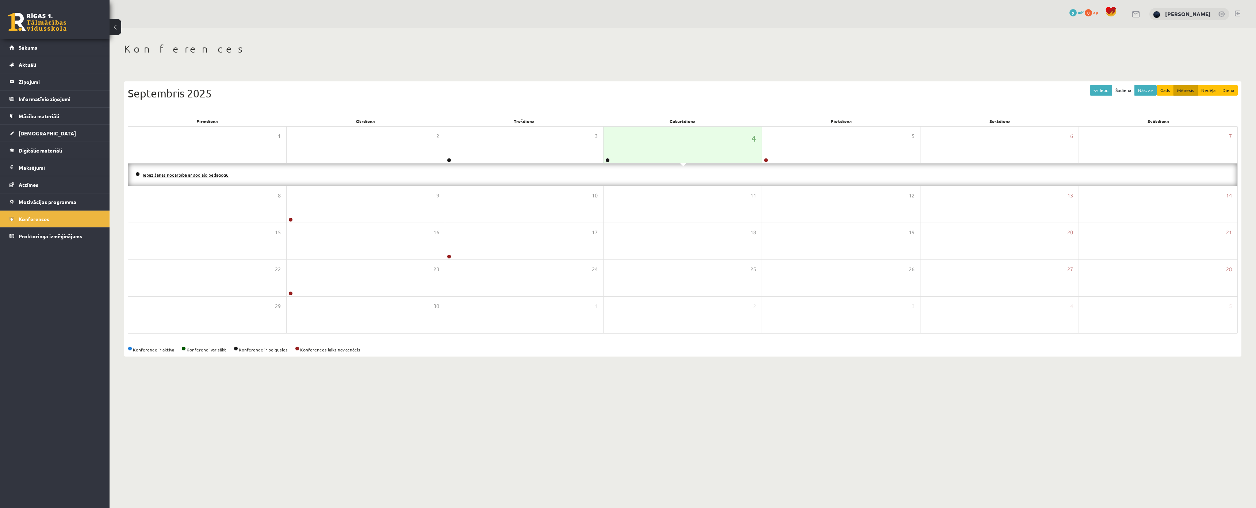
click at [218, 175] on link "Iepazīšanās nodarbība ar sociālo pedagogu" at bounding box center [186, 175] width 86 height 6
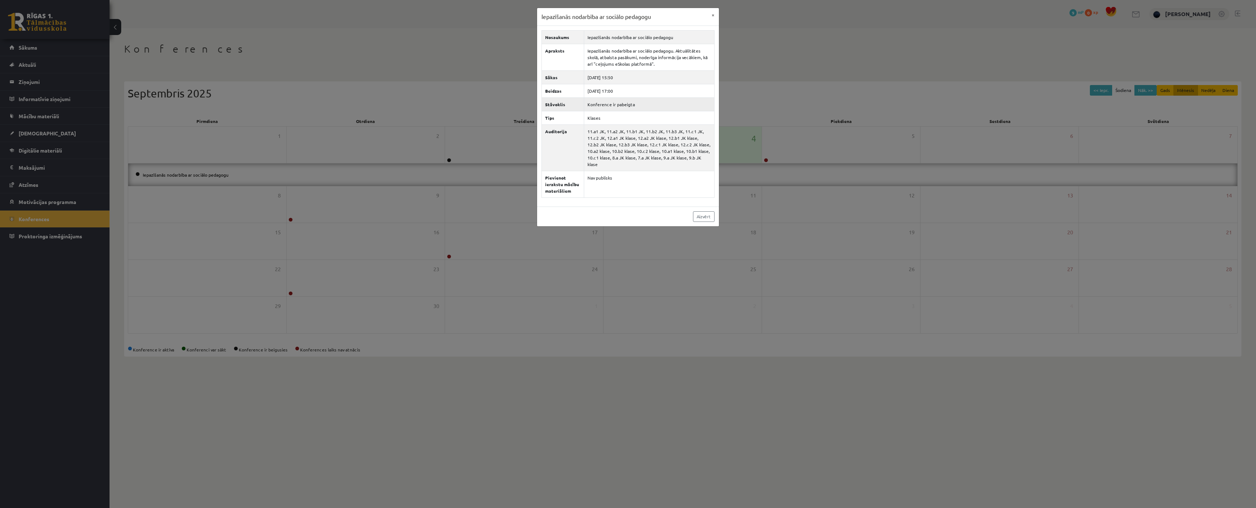
click at [626, 103] on td "Konference ir pabeigta" at bounding box center [649, 105] width 130 height 14
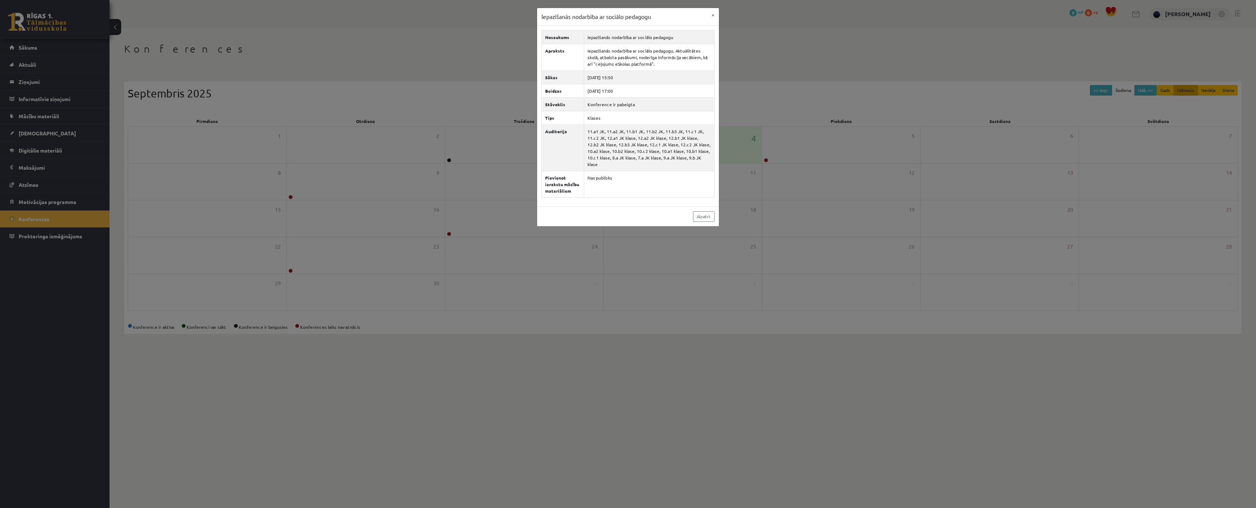
click at [871, 63] on div "Iepazīšanās nodarbība ar sociālo pedagogu × Nosaukums Iepazīšanās nodarbība ar …" at bounding box center [628, 254] width 1256 height 508
